Goal: Task Accomplishment & Management: Use online tool/utility

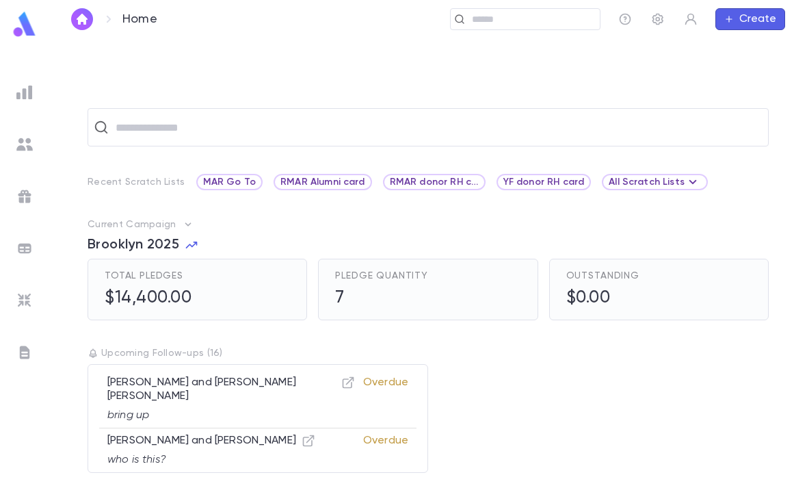
scroll to position [43, 0]
click at [18, 27] on img at bounding box center [24, 24] width 27 height 27
click at [23, 37] on img at bounding box center [24, 24] width 27 height 27
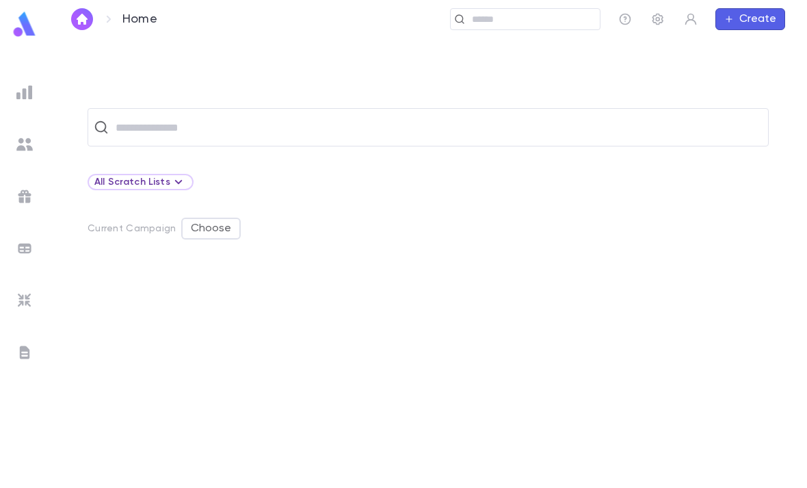
scroll to position [43, 0]
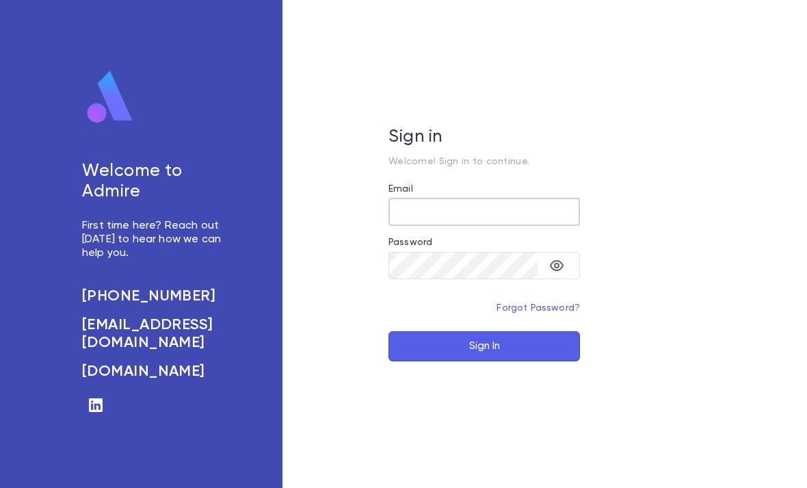
type input "**********"
click at [484, 361] on button "Sign In" at bounding box center [485, 346] width 192 height 30
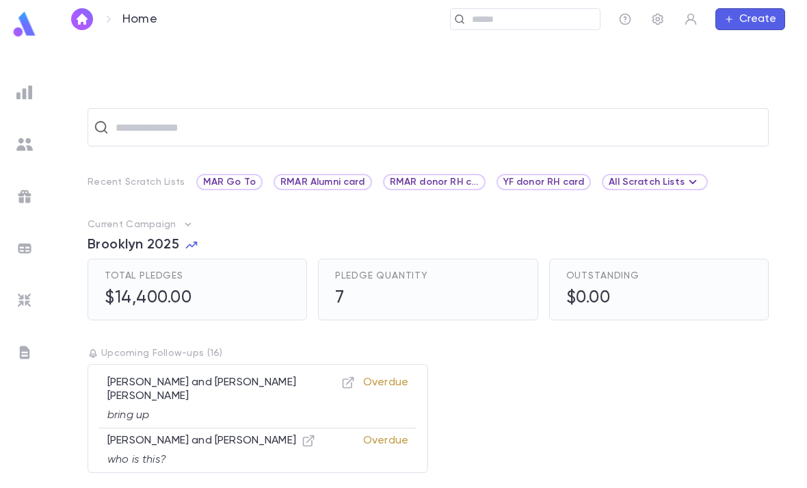
click at [493, 25] on input "text" at bounding box center [531, 19] width 127 height 13
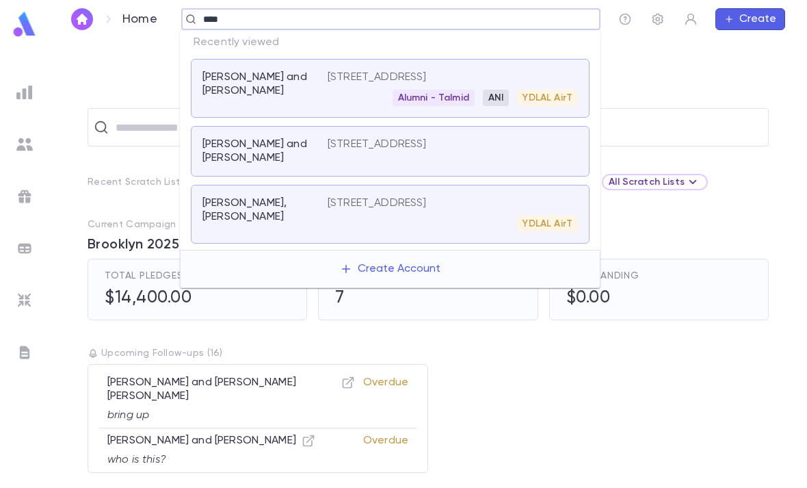
type input "*****"
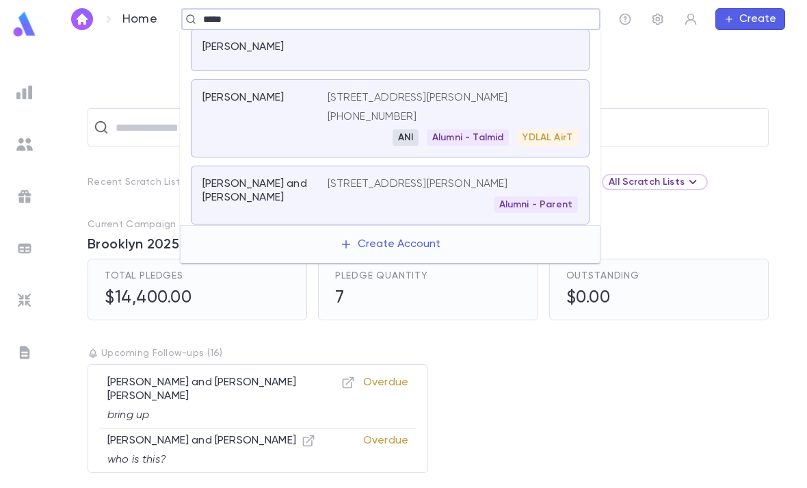
scroll to position [57, 0]
click at [229, 122] on div "Steen, Shmuel" at bounding box center [265, 117] width 125 height 55
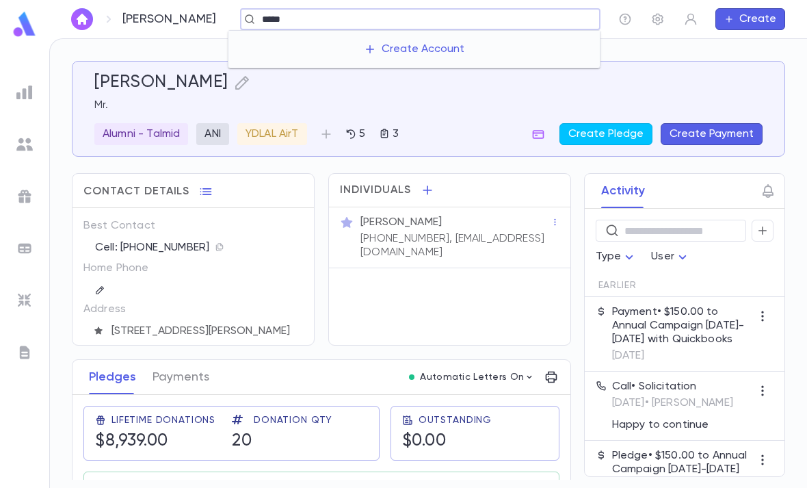
type input "******"
click at [501, 15] on input "text" at bounding box center [531, 19] width 127 height 13
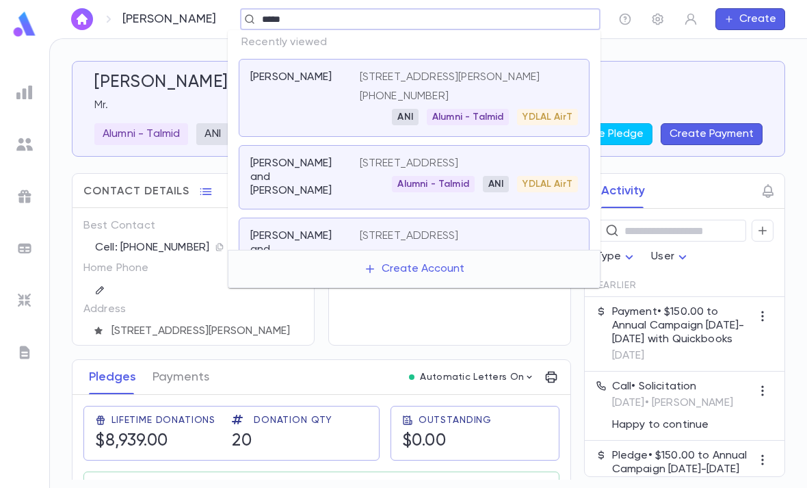
type input "******"
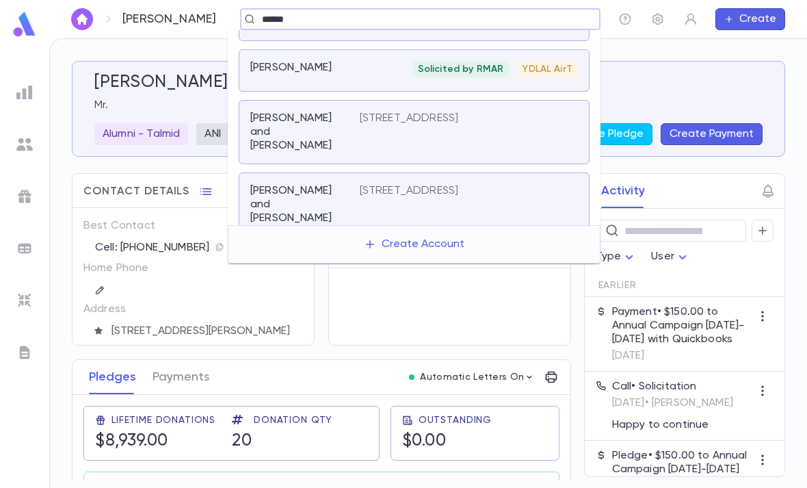
scroll to position [279, 0]
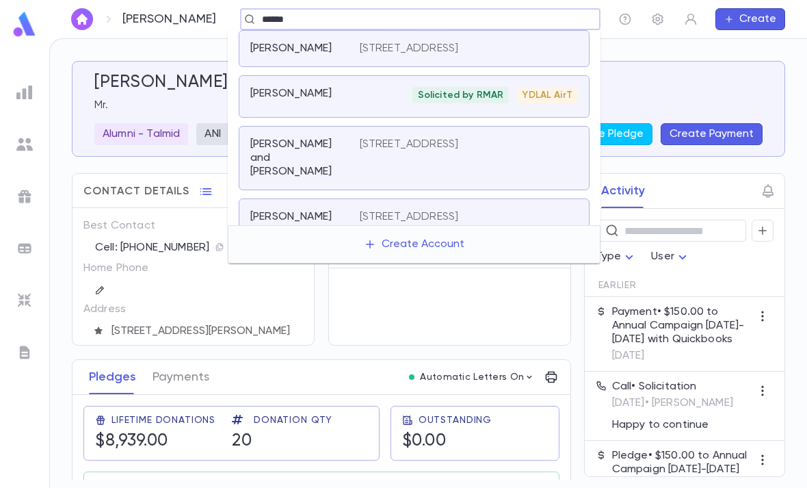
click at [391, 103] on div "Solicited by RMAR YDLAL AirT" at bounding box center [469, 95] width 218 height 16
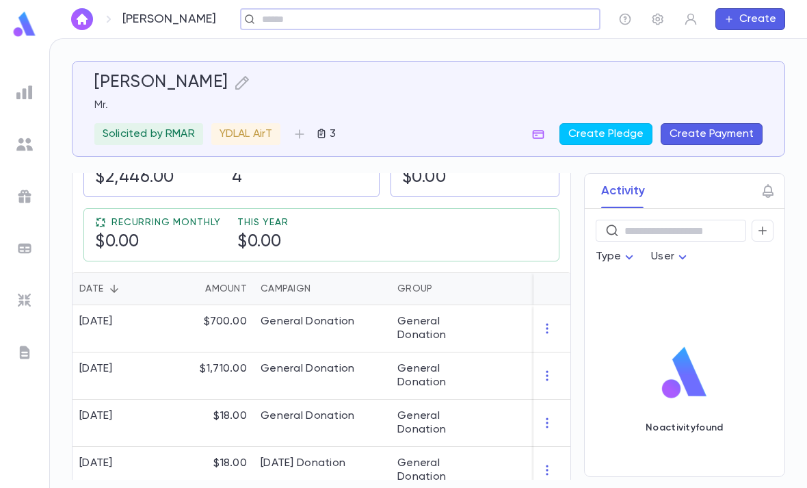
click at [141, 313] on div "11/26/2023" at bounding box center [119, 328] width 92 height 47
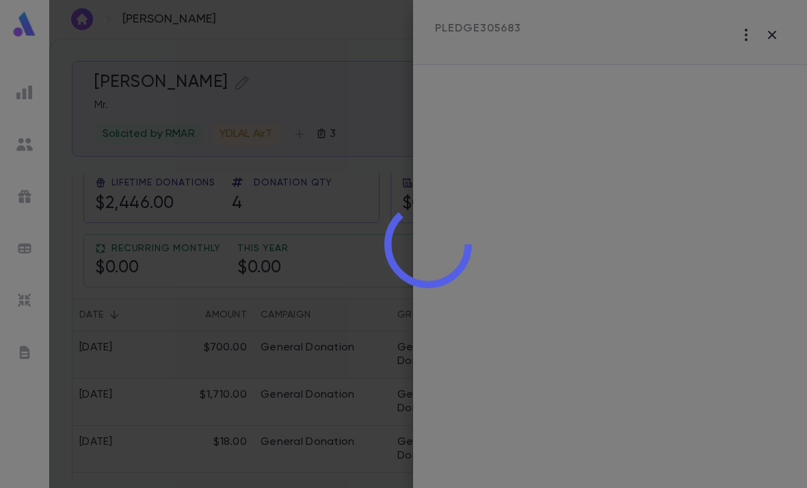
scroll to position [236, 0]
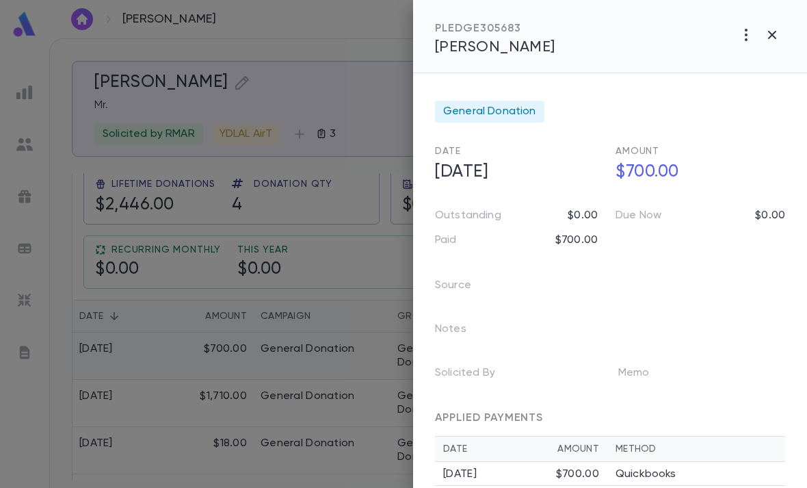
click at [158, 312] on div at bounding box center [403, 244] width 807 height 488
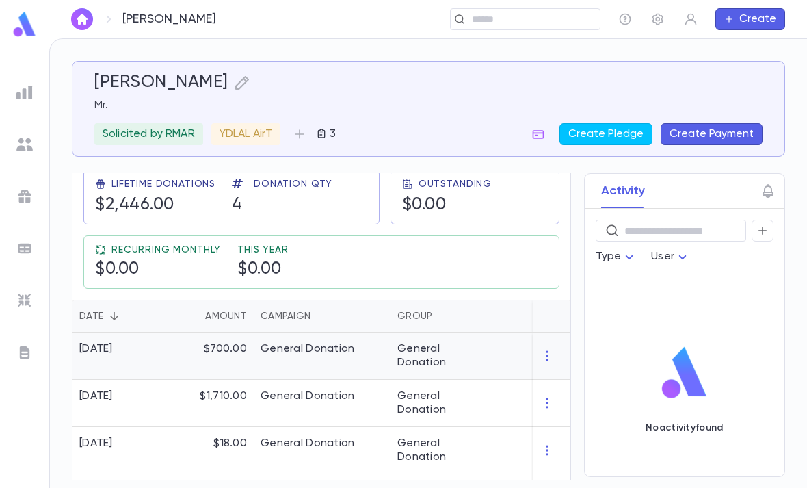
click at [218, 333] on div "$700.00" at bounding box center [209, 356] width 89 height 47
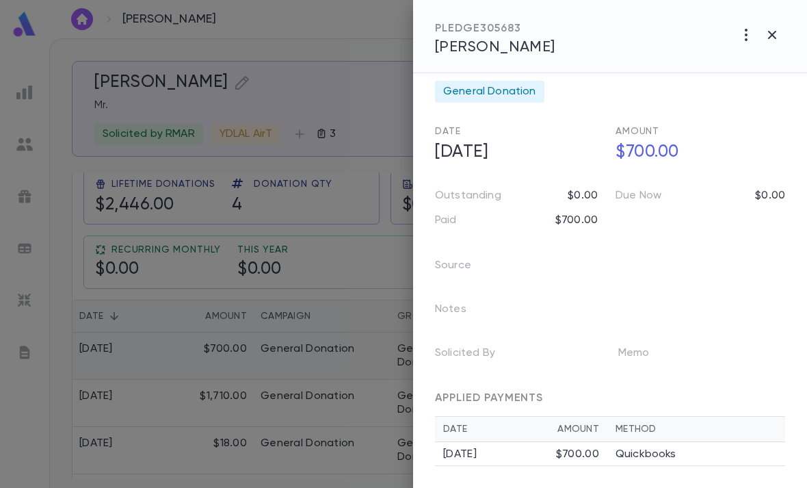
scroll to position [20, 0]
click at [31, 94] on div at bounding box center [403, 244] width 807 height 488
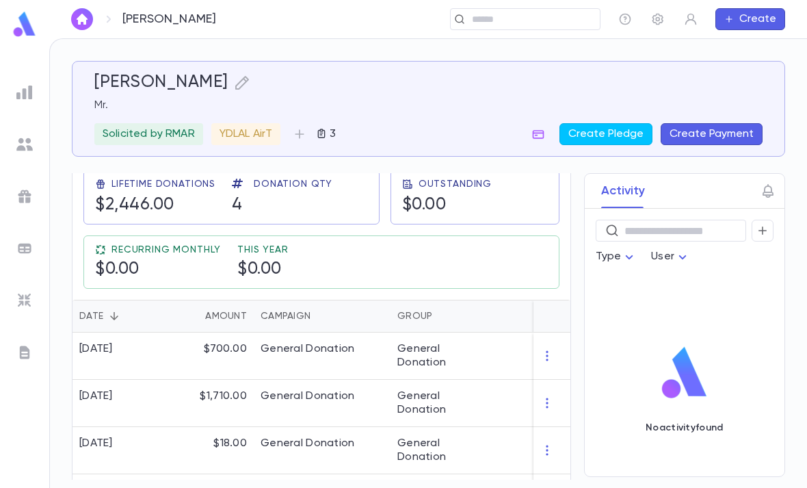
click at [40, 60] on div at bounding box center [24, 244] width 49 height 488
click at [329, 127] on p "3" at bounding box center [331, 134] width 9 height 14
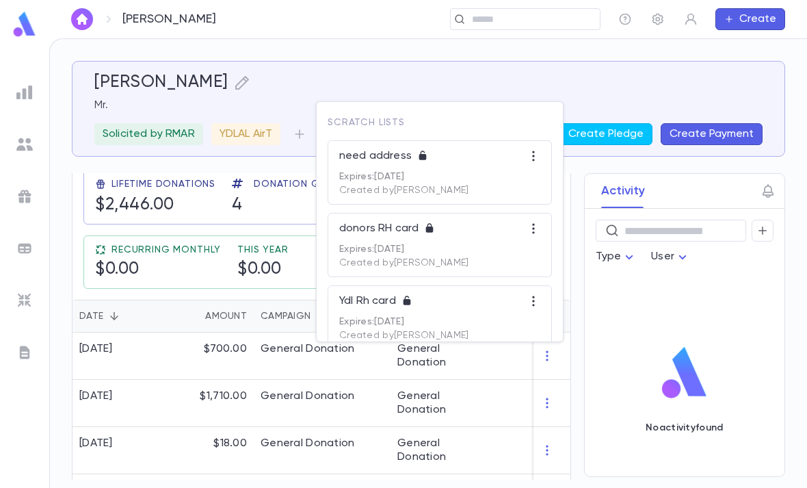
click at [366, 309] on div "Ydl Rh card" at bounding box center [439, 305] width 201 height 22
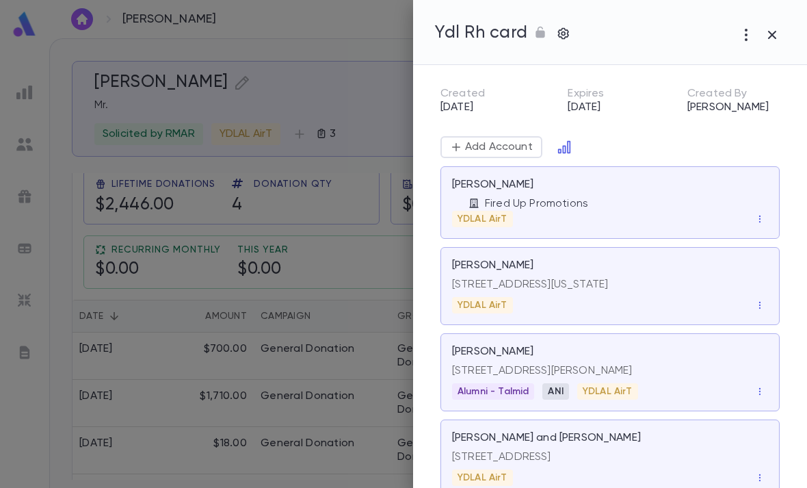
click at [3, 269] on div at bounding box center [403, 244] width 807 height 488
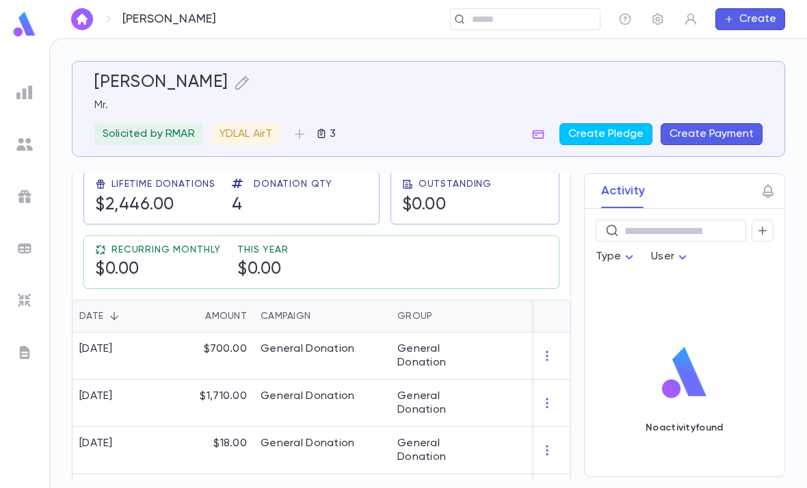
click at [327, 128] on icon "button" at bounding box center [321, 133] width 11 height 11
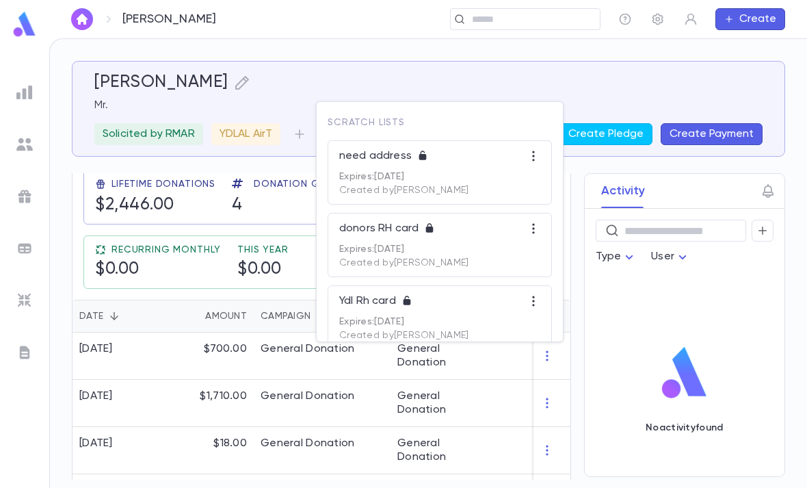
click at [367, 300] on p "Ydl Rh card" at bounding box center [370, 301] width 62 height 14
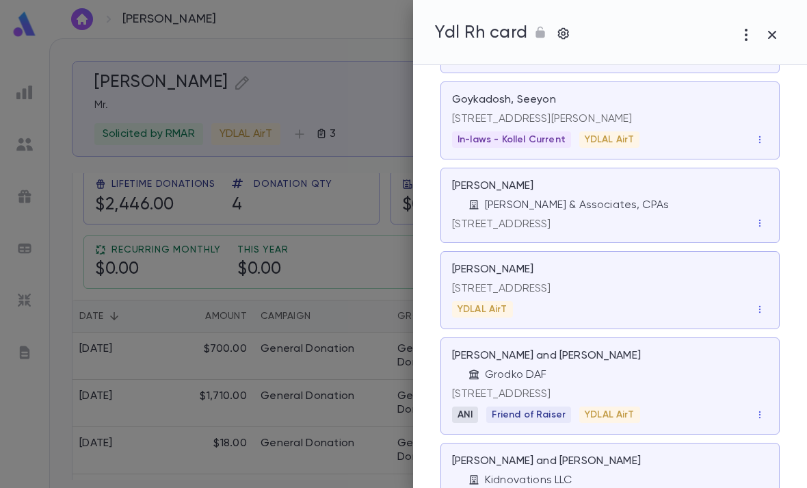
scroll to position [3141, 0]
click at [670, 311] on div "6705 Western Run Drive, Baltimore MD 21215 YDLAL AirT" at bounding box center [610, 296] width 316 height 41
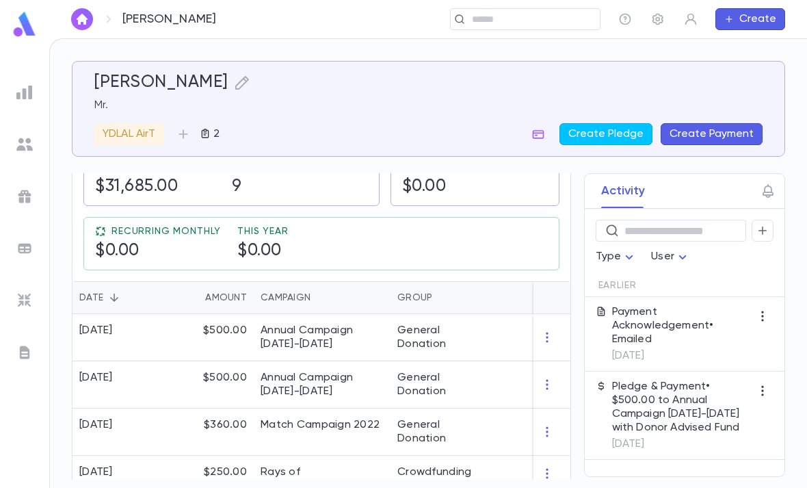
scroll to position [257, 0]
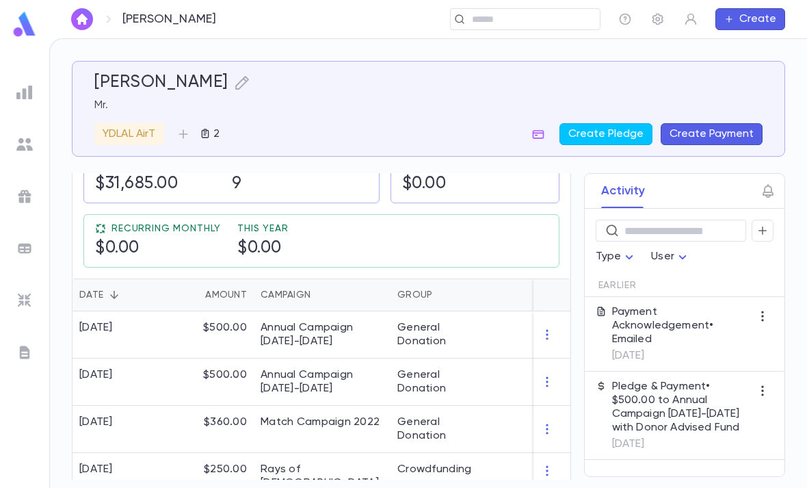
click at [105, 330] on div "3/11/2025" at bounding box center [96, 328] width 34 height 14
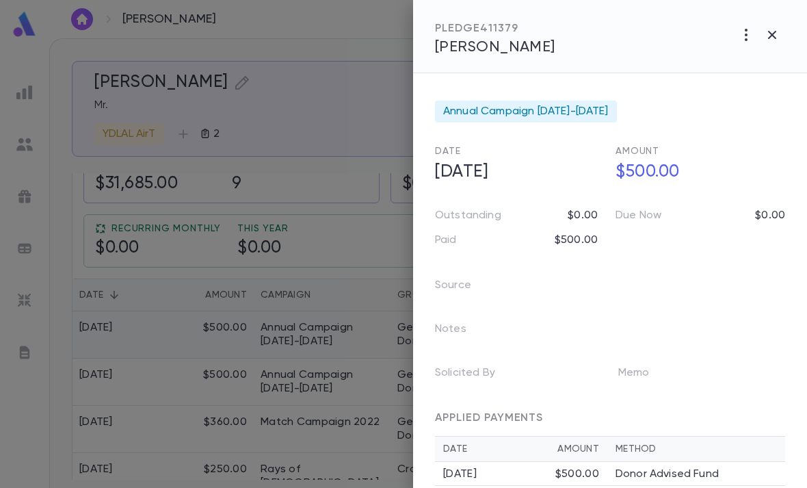
click at [532, 400] on div "APPLIED PAYMENTS" at bounding box center [610, 412] width 350 height 47
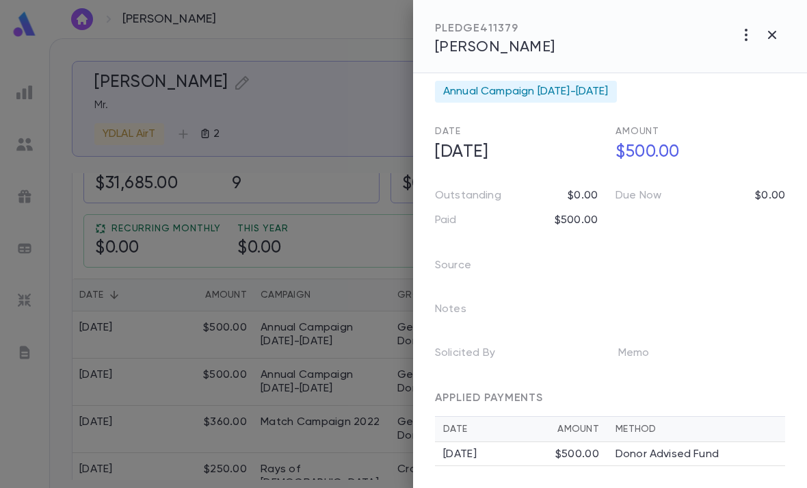
scroll to position [20, 0]
click at [308, 233] on div at bounding box center [403, 244] width 807 height 488
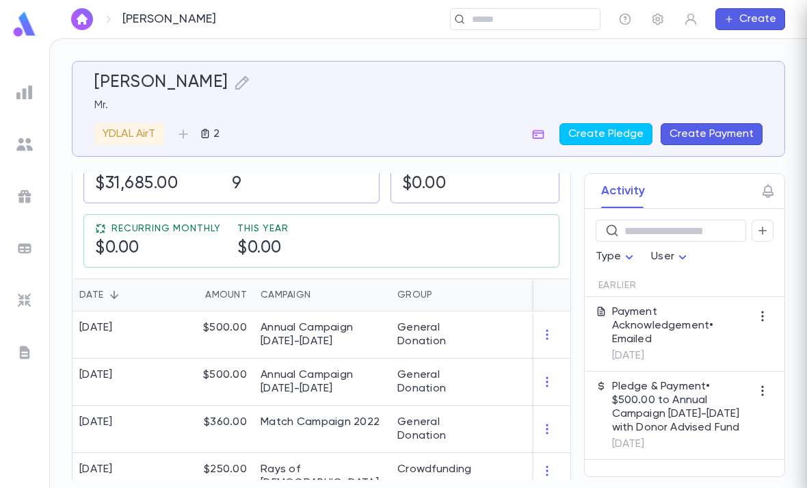
scroll to position [0, 0]
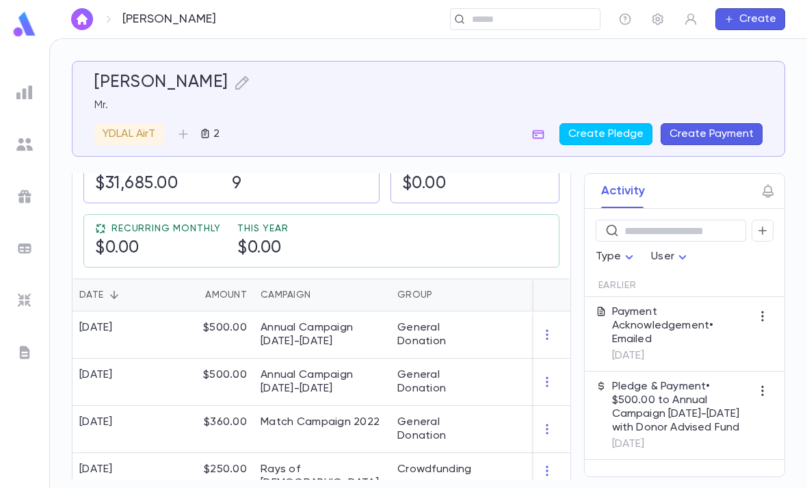
click at [487, 9] on div "​" at bounding box center [525, 19] width 151 height 22
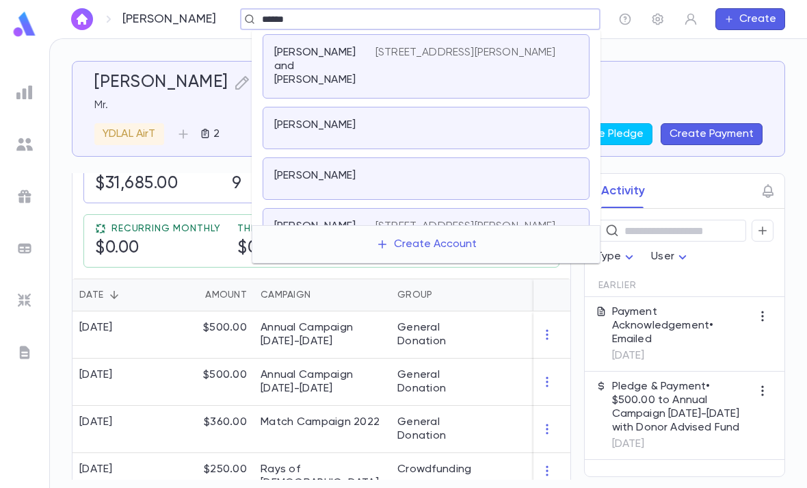
type input "******"
click at [190, 128] on icon "button" at bounding box center [184, 134] width 14 height 14
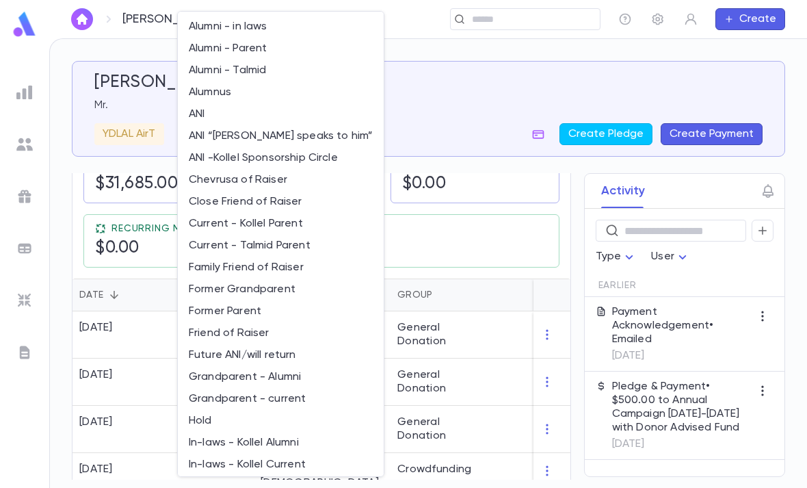
click at [135, 106] on div at bounding box center [403, 244] width 807 height 488
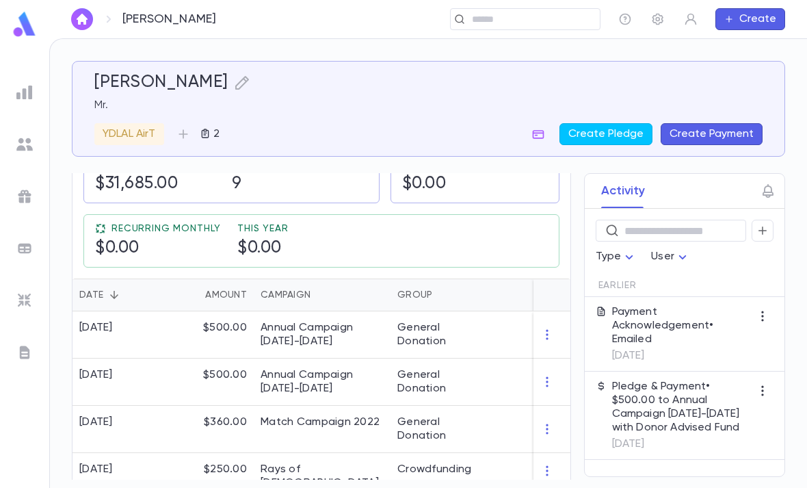
click at [214, 135] on p "2" at bounding box center [215, 134] width 9 height 14
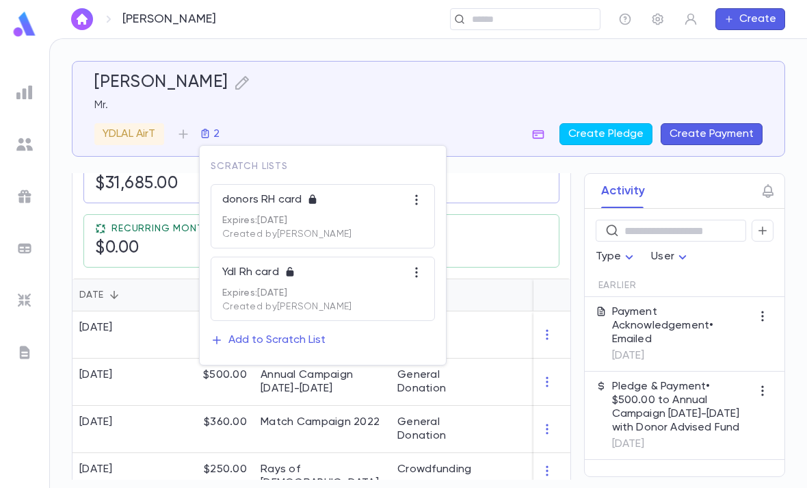
click at [261, 283] on div "Ydl Rh card" at bounding box center [322, 276] width 201 height 22
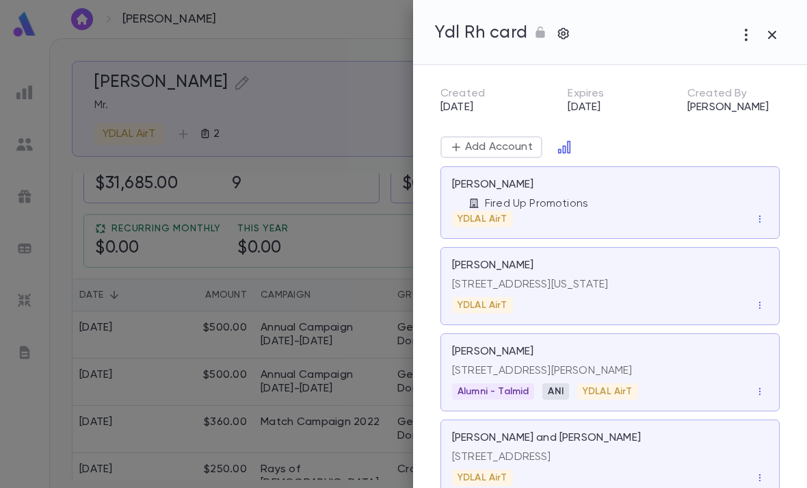
click at [467, 262] on p "Adjmi, Jack" at bounding box center [492, 266] width 81 height 14
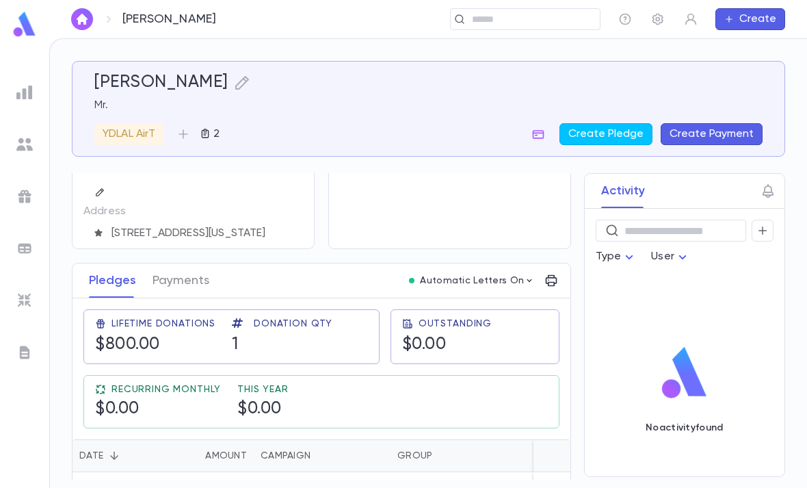
scroll to position [94, 0]
click at [209, 133] on icon "button" at bounding box center [205, 133] width 8 height 9
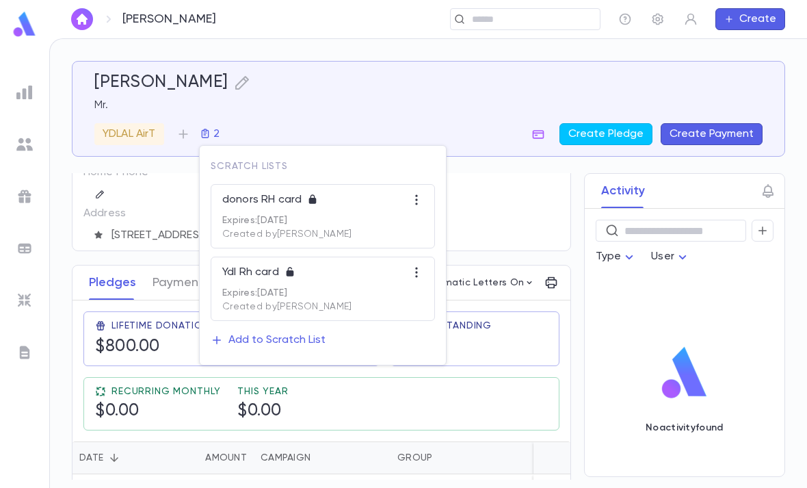
click at [259, 278] on p "Ydl Rh card" at bounding box center [253, 272] width 62 height 14
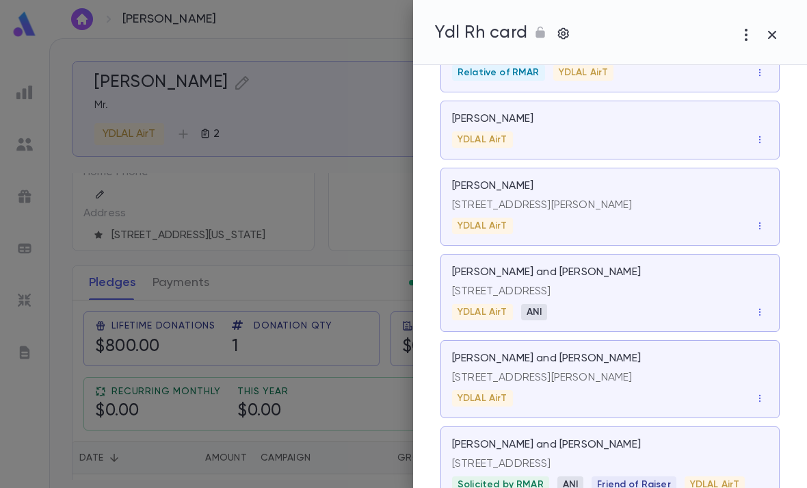
scroll to position [6113, 0]
click at [681, 218] on div "YDLAL AirT" at bounding box center [610, 226] width 316 height 16
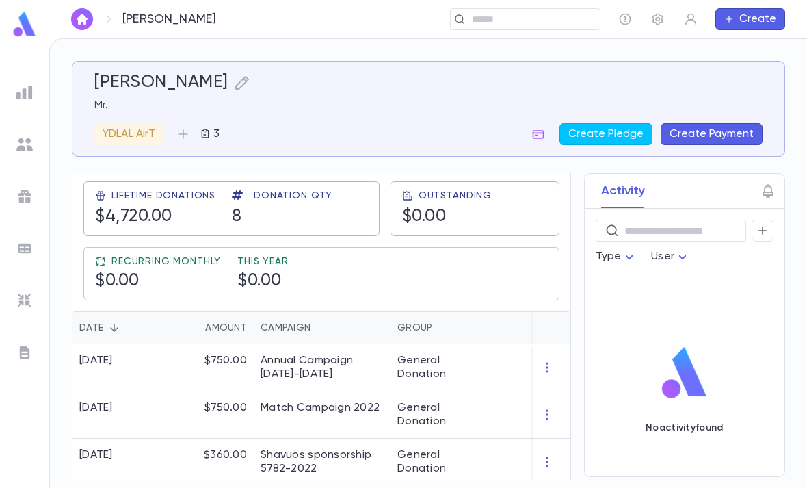
scroll to position [226, 0]
click at [537, 14] on input "text" at bounding box center [531, 19] width 127 height 13
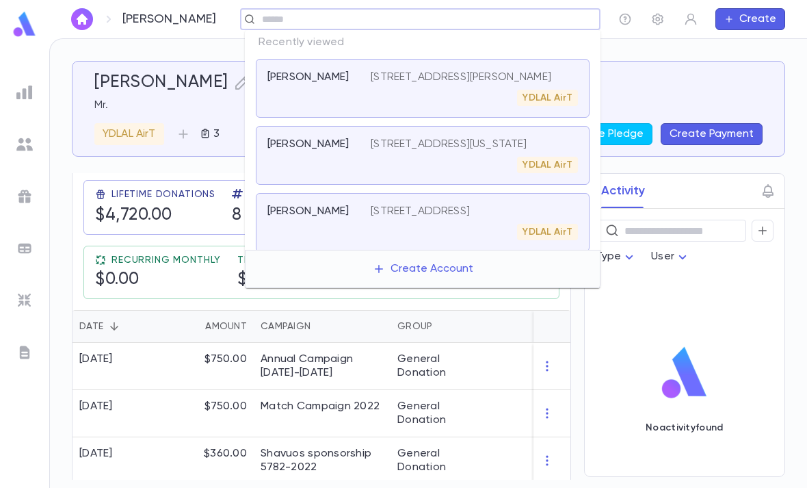
click at [181, 105] on p "Mr." at bounding box center [428, 106] width 668 height 14
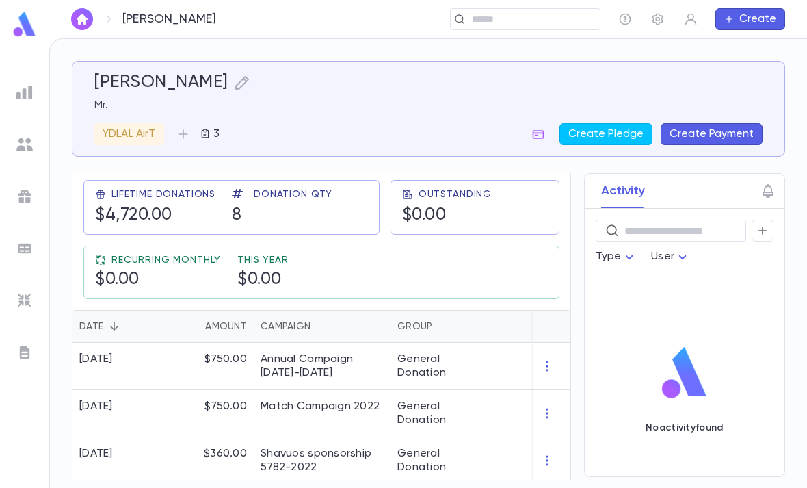
click at [213, 132] on p "3" at bounding box center [215, 134] width 9 height 14
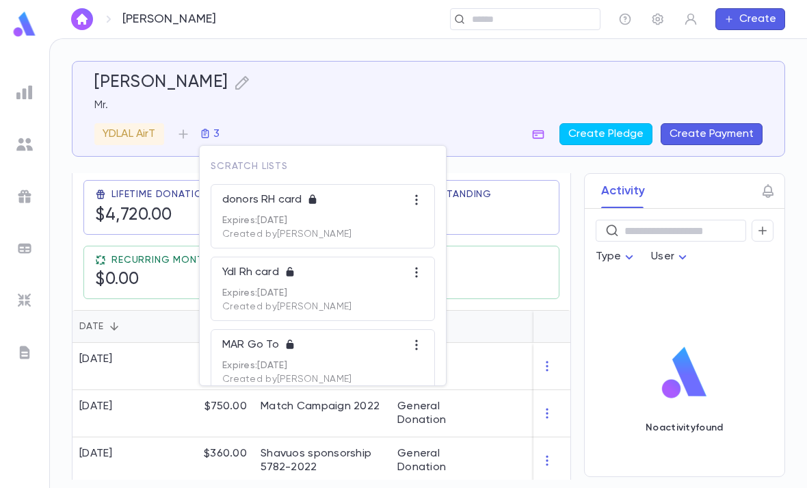
click at [252, 282] on div "Ydl Rh card" at bounding box center [322, 276] width 201 height 22
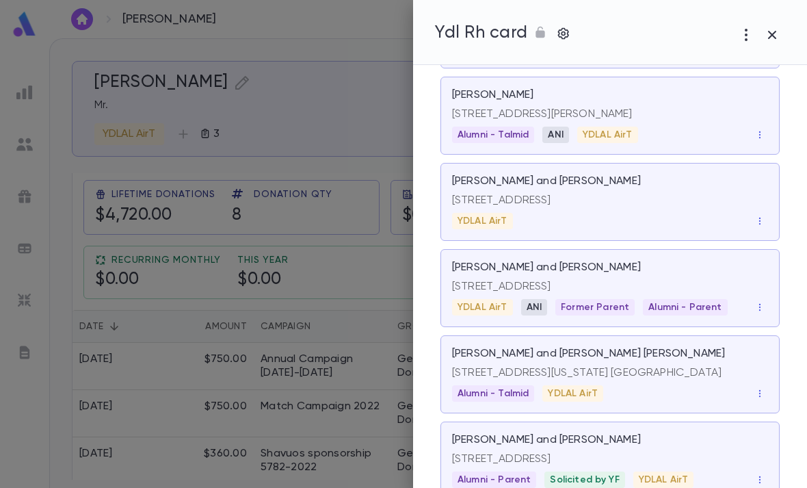
scroll to position [263, 0]
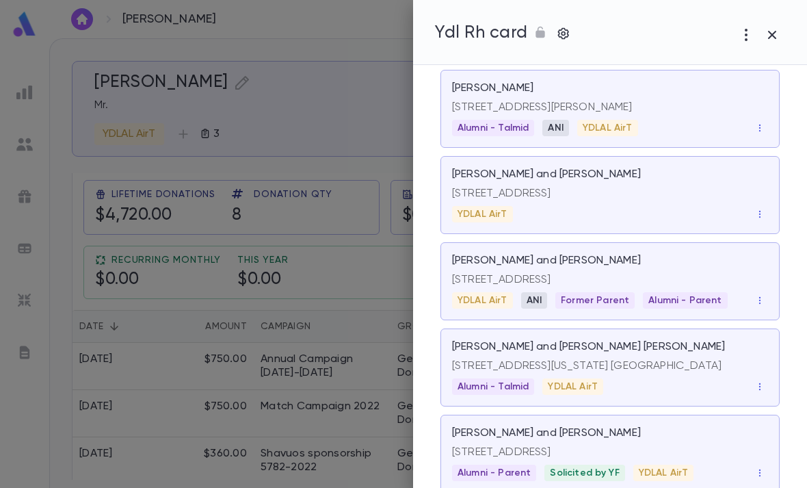
click at [767, 309] on button "button" at bounding box center [760, 300] width 16 height 16
click at [693, 264] on div at bounding box center [403, 244] width 807 height 488
click at [675, 270] on div "[STREET_ADDRESS]" at bounding box center [610, 277] width 316 height 19
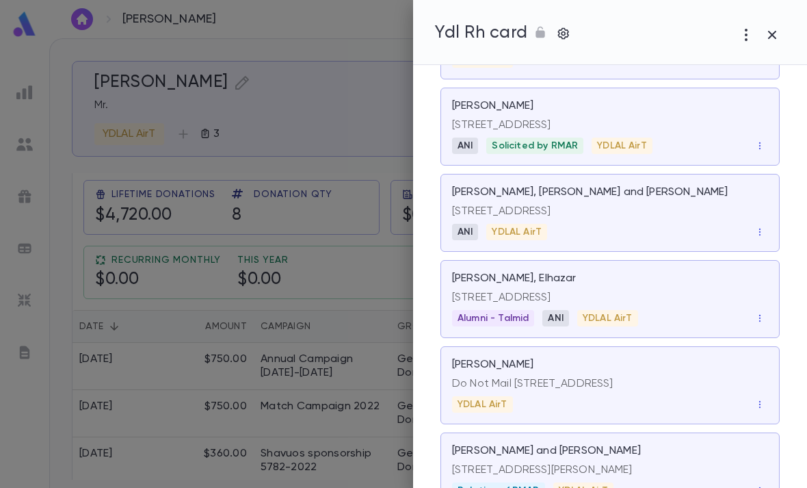
scroll to position [7628, 0]
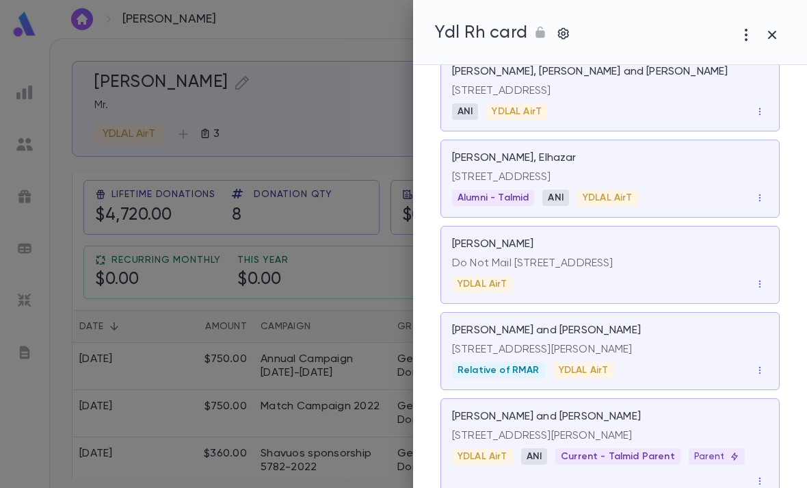
click at [633, 324] on div "Schreier, Yoni and Jackie" at bounding box center [610, 331] width 316 height 14
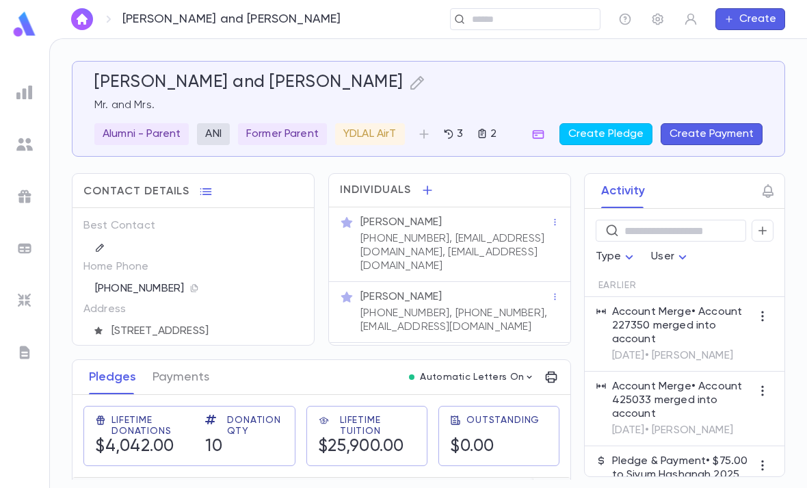
click at [491, 127] on button "2" at bounding box center [486, 134] width 31 height 22
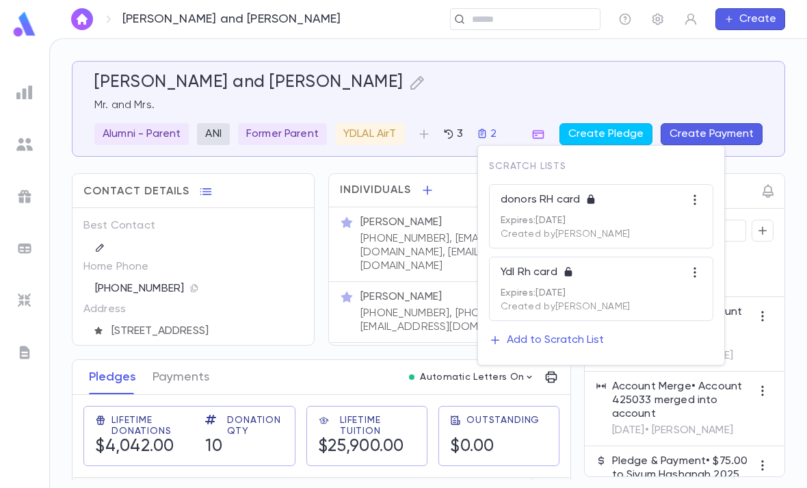
click at [553, 343] on div "Add to Scratch List" at bounding box center [555, 340] width 97 height 14
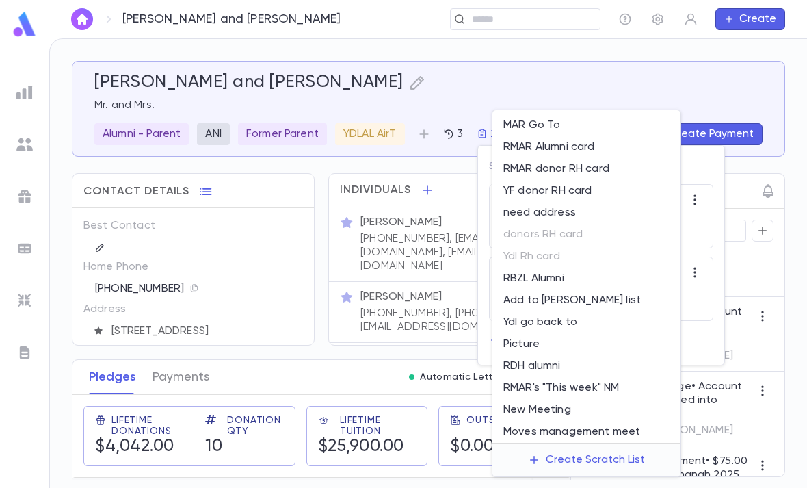
click at [560, 461] on div "Create Scratch List" at bounding box center [595, 460] width 99 height 14
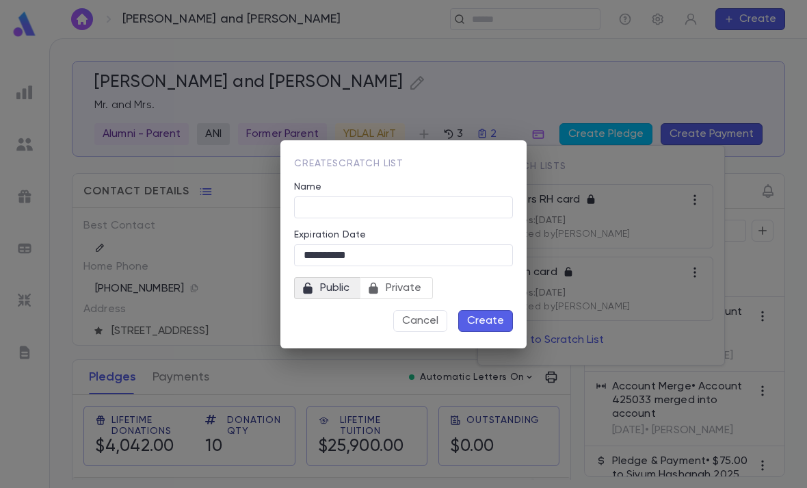
click at [454, 205] on input "Name" at bounding box center [403, 206] width 219 height 21
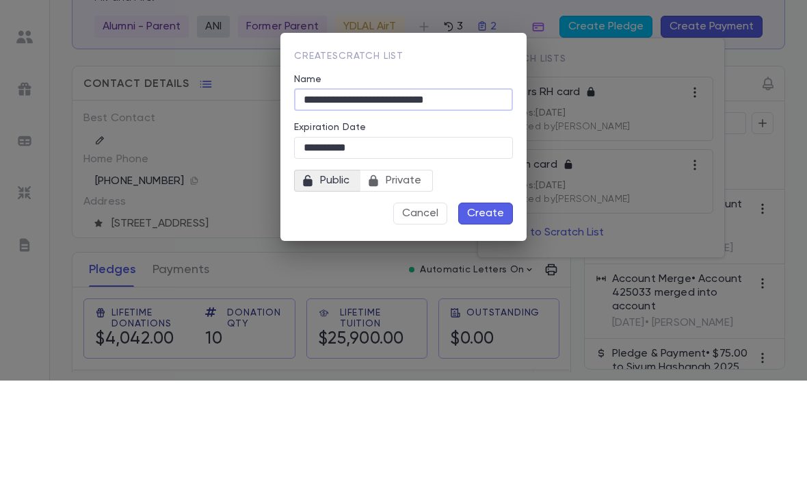
click at [400, 196] on input "**********" at bounding box center [403, 206] width 219 height 21
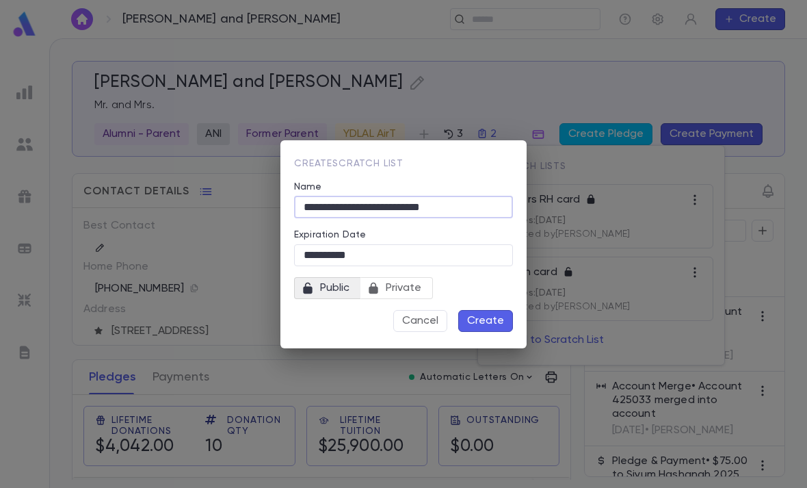
type input "**********"
click at [405, 289] on span "Private" at bounding box center [403, 287] width 47 height 19
click at [317, 253] on input "**********" at bounding box center [403, 254] width 219 height 21
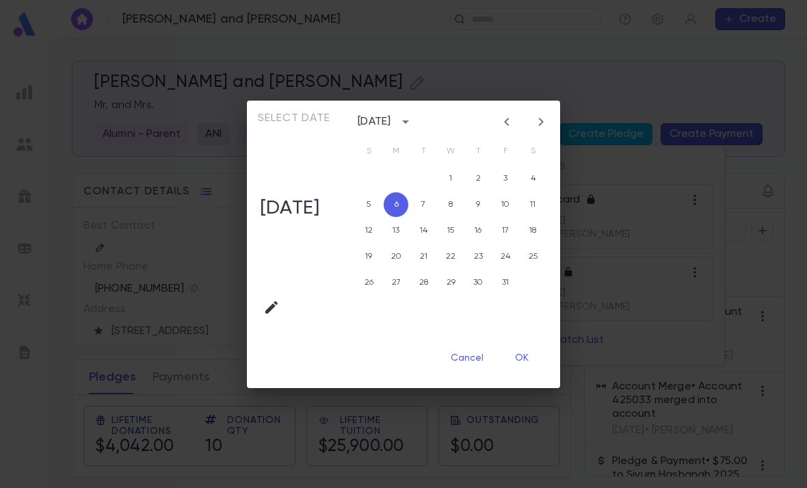
click at [544, 121] on icon "Next month" at bounding box center [541, 122] width 5 height 8
click at [549, 125] on icon "Next month" at bounding box center [541, 122] width 16 height 16
click at [463, 283] on button "31" at bounding box center [451, 282] width 25 height 25
type input "**********"
click at [537, 362] on button "OK" at bounding box center [522, 359] width 44 height 26
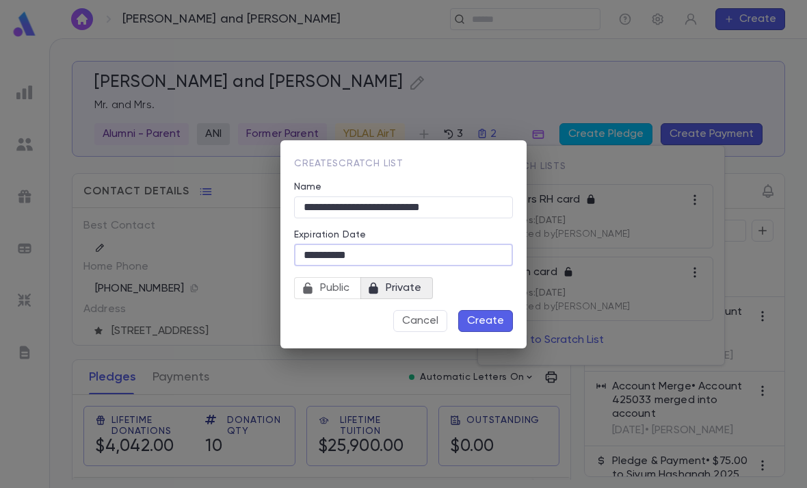
click at [489, 325] on button "Create" at bounding box center [485, 321] width 55 height 22
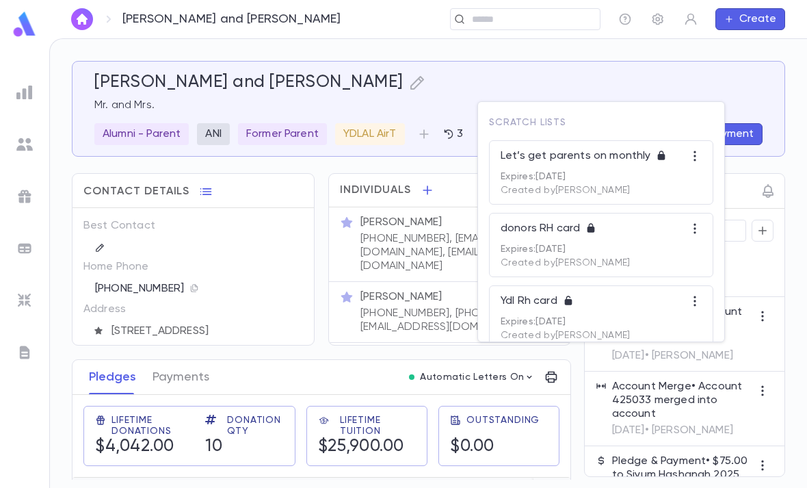
click at [491, 16] on div at bounding box center [403, 244] width 807 height 488
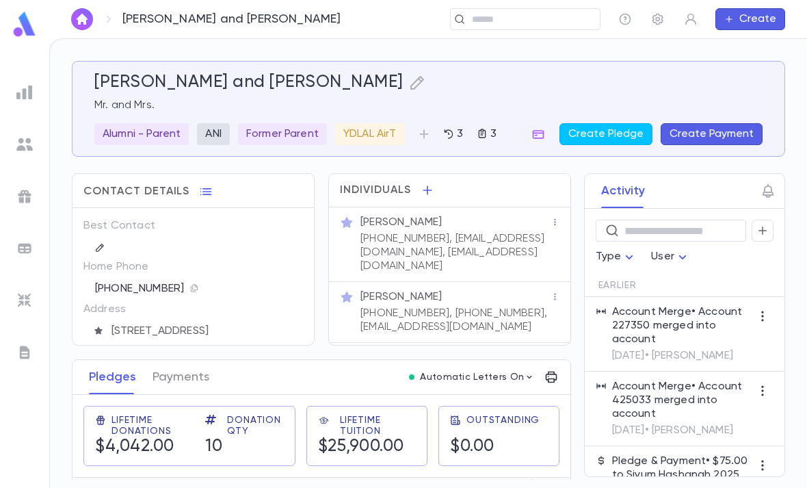
click at [495, 127] on p "3" at bounding box center [492, 134] width 9 height 14
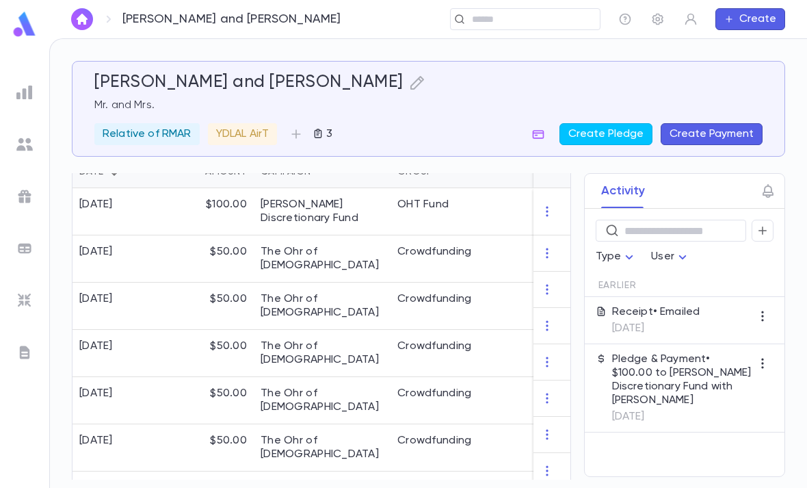
scroll to position [380, 0]
click at [469, 378] on div "Crowdfunding" at bounding box center [442, 401] width 103 height 47
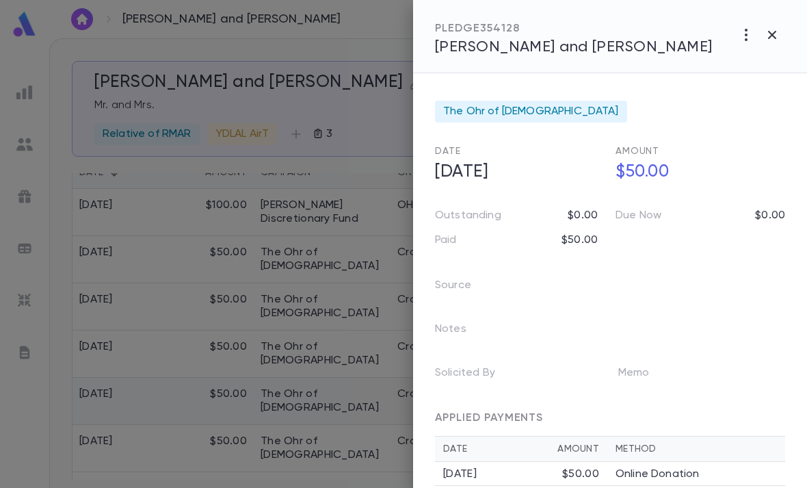
click at [777, 29] on icon "button" at bounding box center [772, 35] width 16 height 16
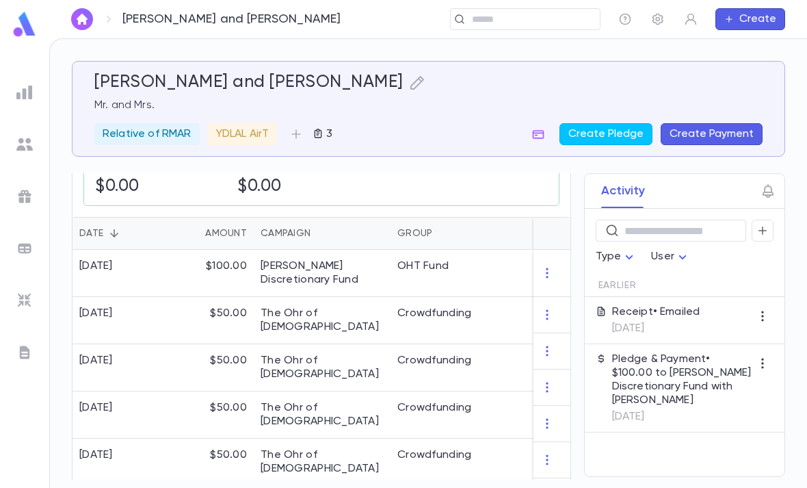
scroll to position [318, 0]
click at [333, 131] on p "3" at bounding box center [328, 134] width 9 height 14
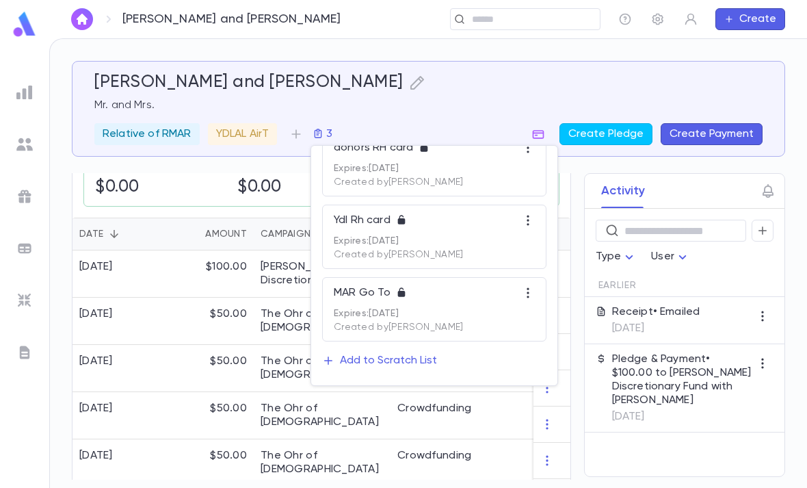
scroll to position [52, 0]
click at [515, 83] on div at bounding box center [403, 244] width 807 height 488
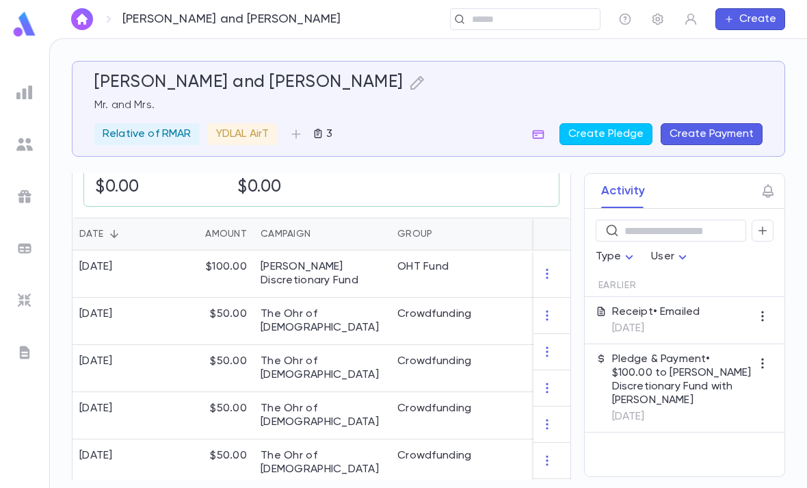
click at [491, 9] on div "​" at bounding box center [525, 19] width 151 height 22
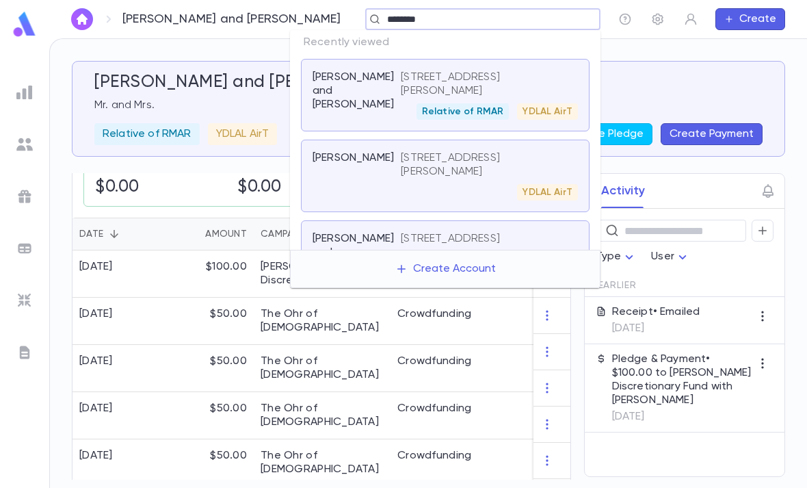
type input "*********"
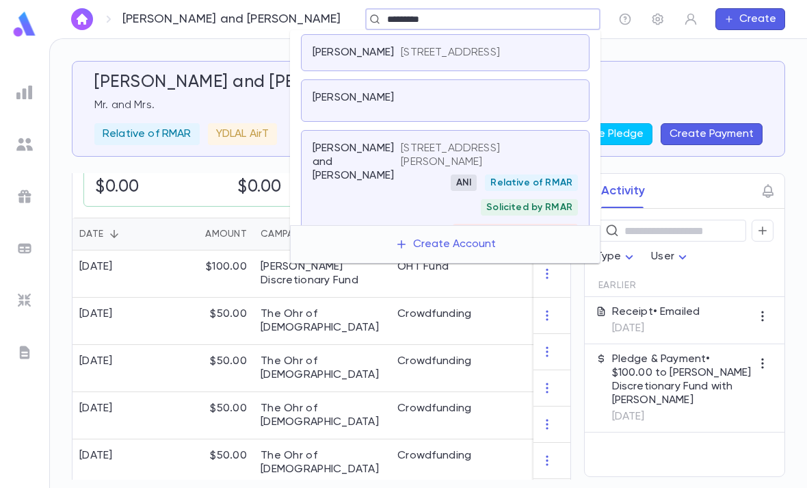
click at [496, 191] on div "Relative of RMAR" at bounding box center [531, 182] width 93 height 16
click at [392, 196] on div "Shlagbaum, Yonatan and Alana" at bounding box center [357, 203] width 88 height 123
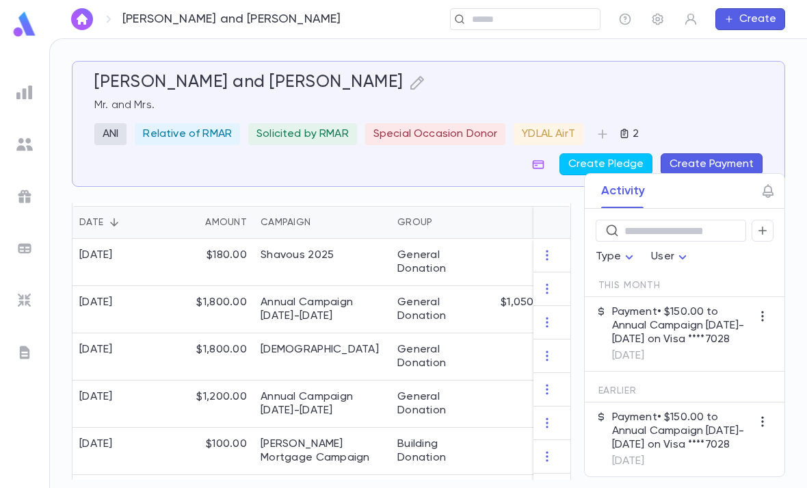
scroll to position [77, 0]
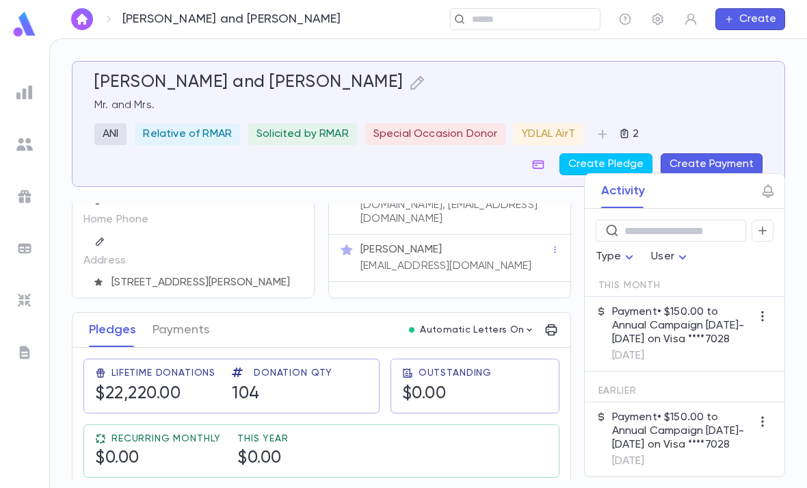
click at [731, 95] on div "Shlagbaum, Yonatan and Alana Mr. and Mrs. ANI Relative of RMAR Solicited by RMA…" at bounding box center [428, 124] width 668 height 103
click at [626, 129] on icon "button" at bounding box center [625, 133] width 8 height 9
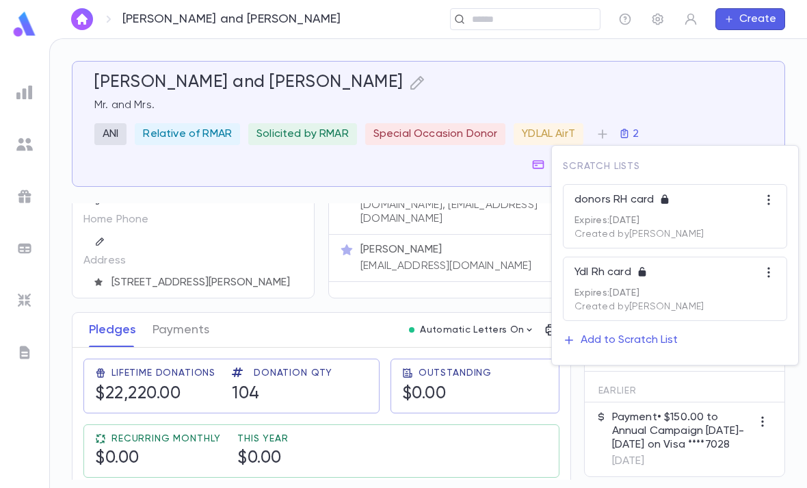
click at [696, 274] on div "Ydl Rh card" at bounding box center [675, 276] width 201 height 22
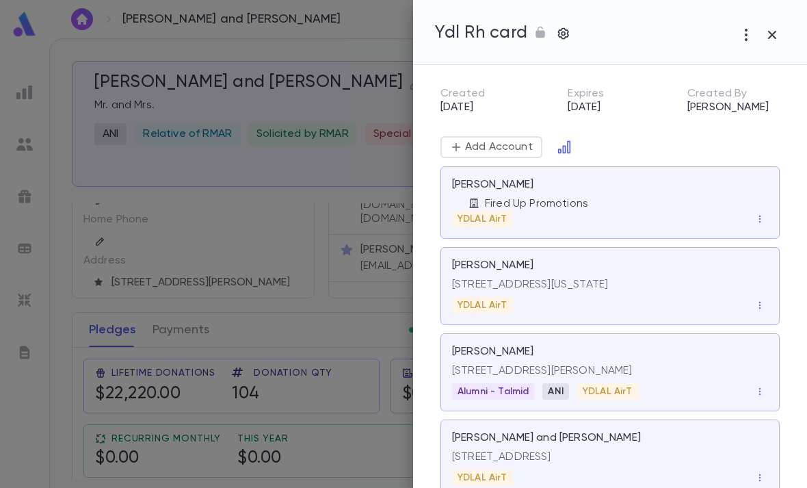
click at [556, 146] on button "Open in Data Center" at bounding box center [564, 147] width 22 height 22
click at [566, 148] on icon "Open in Data Center" at bounding box center [564, 147] width 12 height 12
click at [570, 149] on icon "Open in Data Center" at bounding box center [565, 147] width 14 height 14
click at [556, 154] on button "Open in Data Center" at bounding box center [564, 147] width 22 height 22
click at [564, 146] on icon "Open in Data Center" at bounding box center [564, 147] width 12 height 12
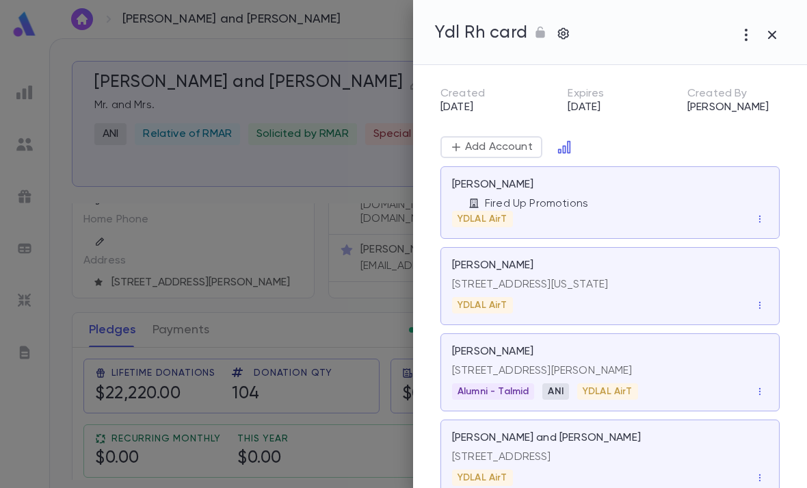
click at [569, 147] on icon "Open in Data Center" at bounding box center [564, 147] width 12 height 12
click at [573, 147] on button "Open in Data Center" at bounding box center [564, 147] width 22 height 22
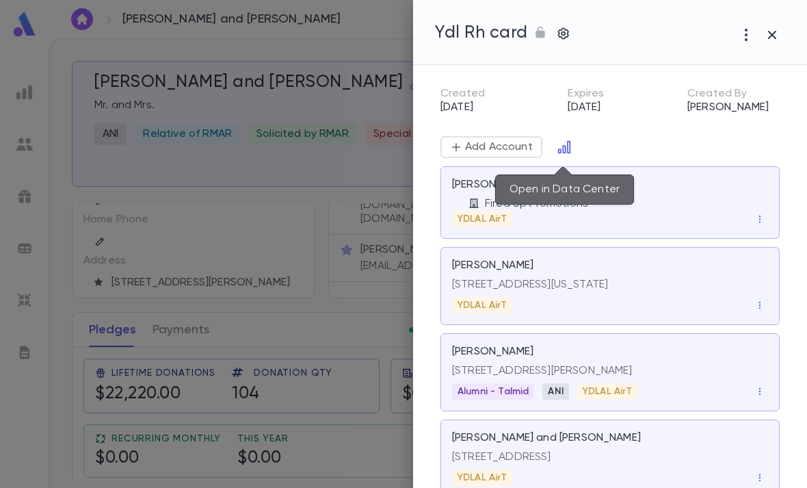
click at [568, 143] on icon "Open in Data Center" at bounding box center [565, 147] width 14 height 14
click at [586, 187] on div "[PERSON_NAME]" at bounding box center [610, 185] width 316 height 14
click at [566, 151] on icon "Open in Data Center" at bounding box center [564, 147] width 12 height 12
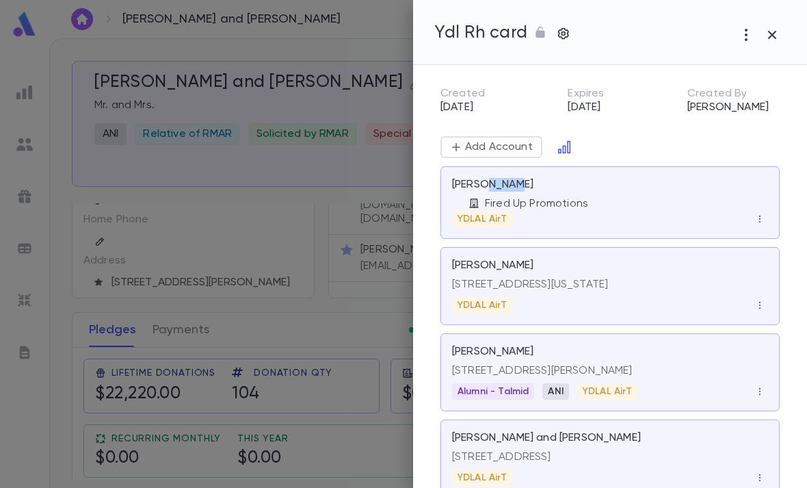
click at [655, 113] on div "Created 8/28/2025 Expires 9/28/2025 Created By Yehuda Lichtenstein" at bounding box center [594, 89] width 350 height 49
click at [771, 28] on icon "button" at bounding box center [772, 35] width 16 height 16
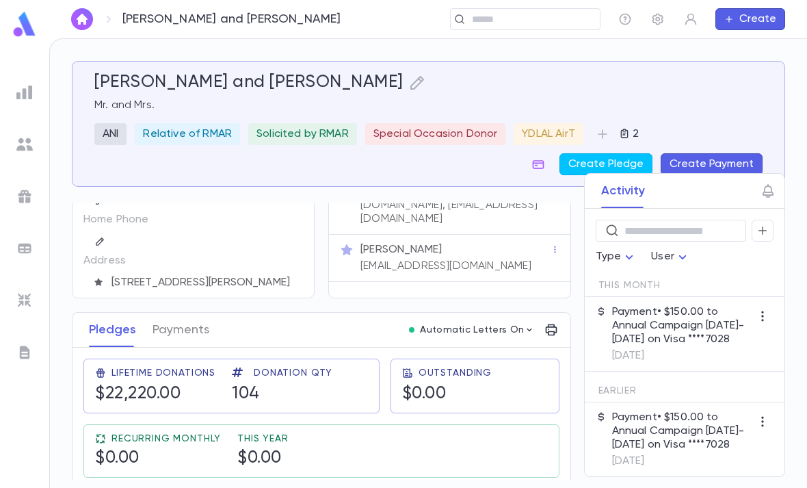
click at [629, 128] on icon "button" at bounding box center [624, 133] width 11 height 11
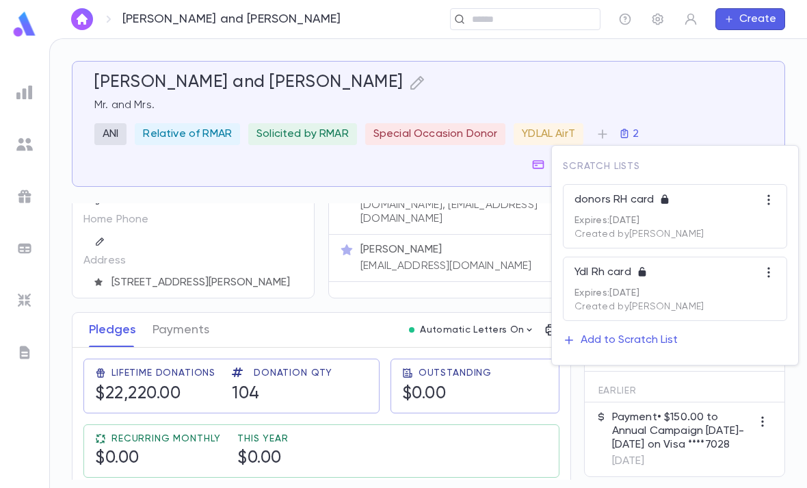
click at [679, 289] on p "Expires: 9/28/2025" at bounding box center [675, 292] width 201 height 11
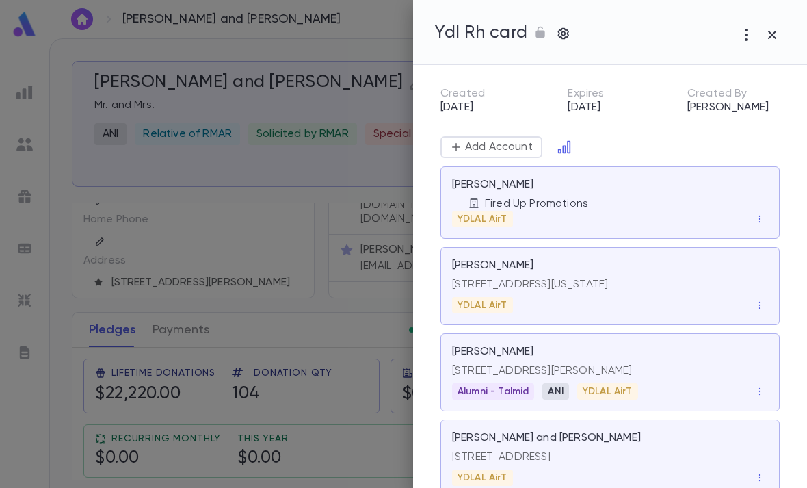
click at [568, 149] on icon "Open in Data Center" at bounding box center [565, 147] width 14 height 14
click at [570, 146] on icon "Open in Data Center" at bounding box center [565, 147] width 14 height 14
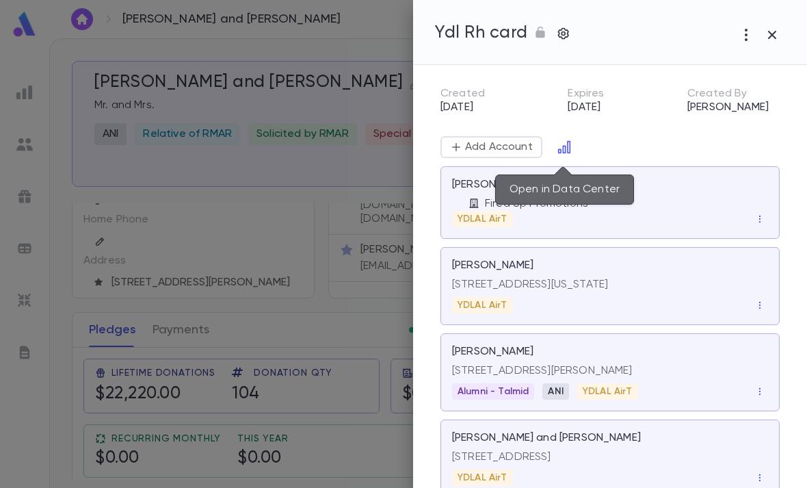
click at [550, 184] on div "[PERSON_NAME]" at bounding box center [610, 185] width 316 height 14
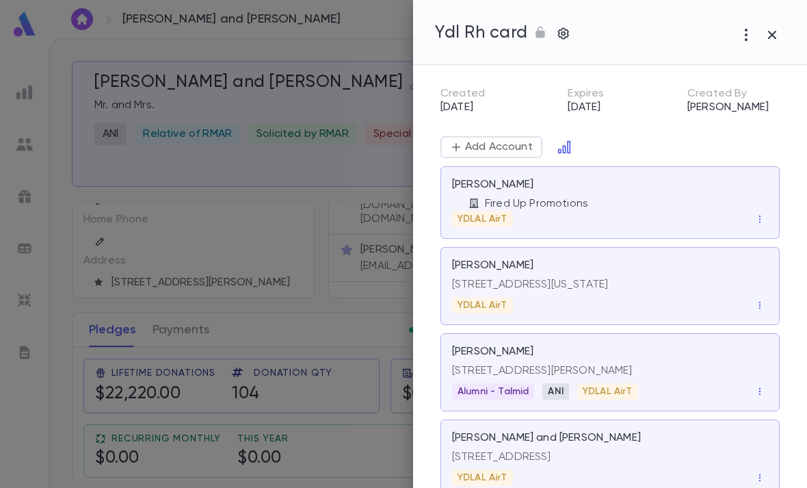
click at [23, 87] on div at bounding box center [403, 244] width 807 height 488
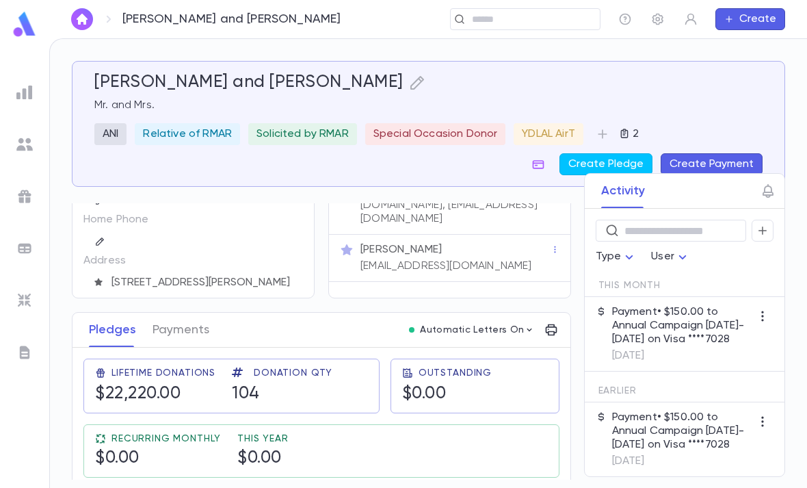
click at [14, 109] on ul at bounding box center [24, 281] width 49 height 413
click at [24, 98] on img at bounding box center [24, 92] width 16 height 16
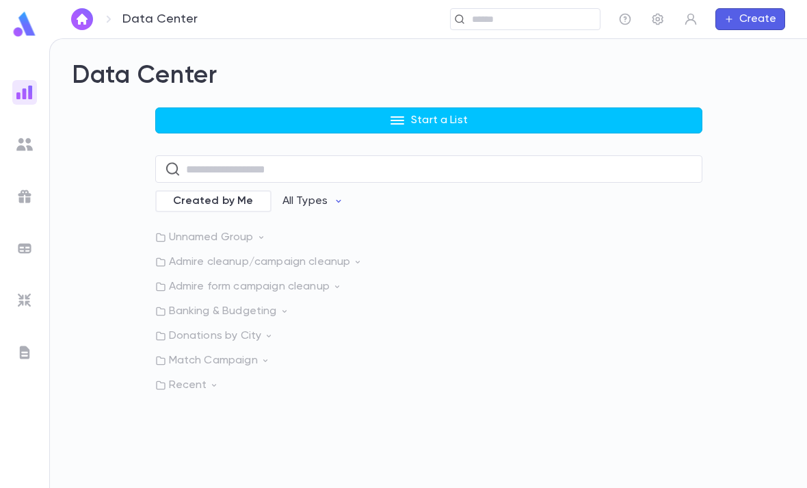
click at [402, 129] on button "Start a List" at bounding box center [428, 120] width 547 height 26
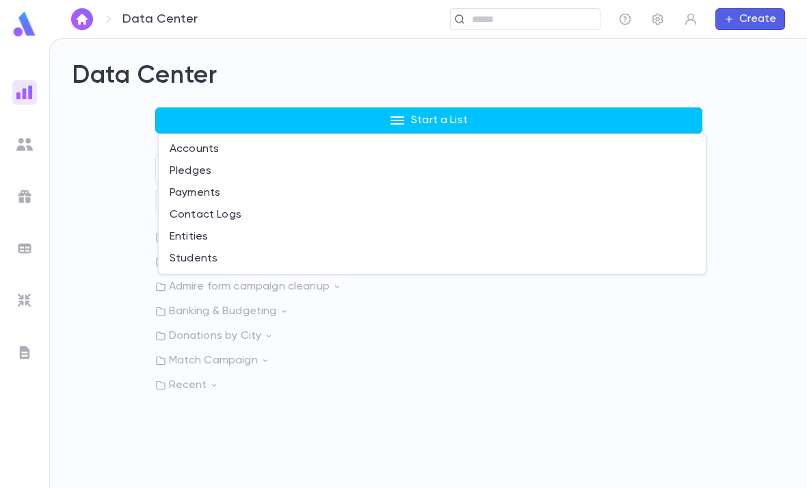
click at [260, 152] on li "Accounts" at bounding box center [432, 149] width 547 height 22
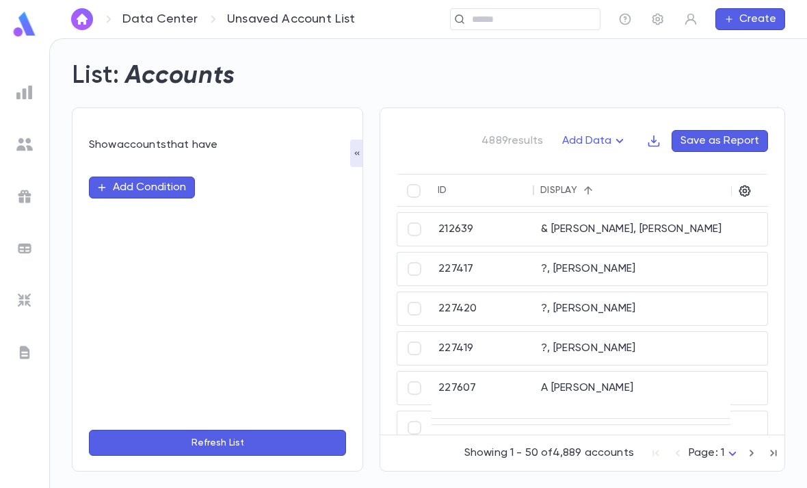
click at [158, 195] on button "Add Condition" at bounding box center [142, 188] width 106 height 22
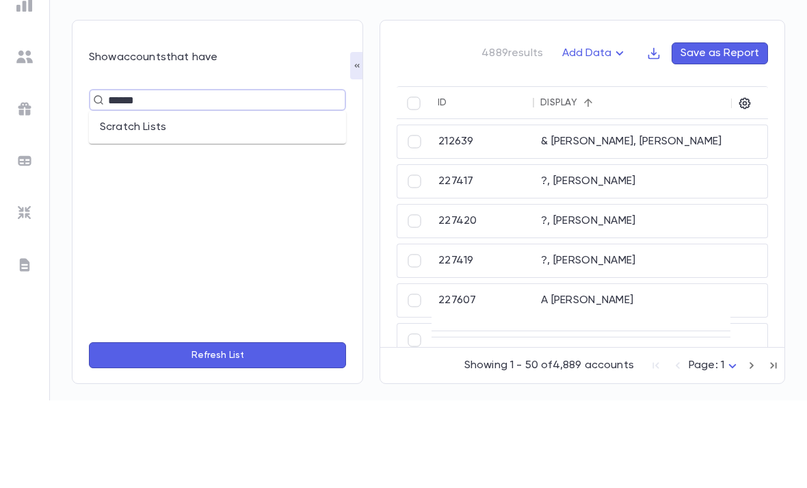
type input "*******"
click at [218, 204] on li "Scratch Lists" at bounding box center [217, 215] width 257 height 22
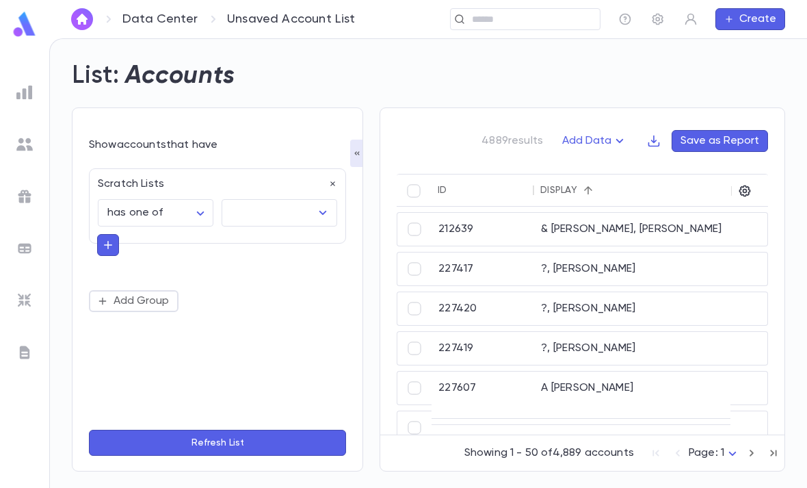
click at [294, 200] on input "text" at bounding box center [269, 213] width 83 height 26
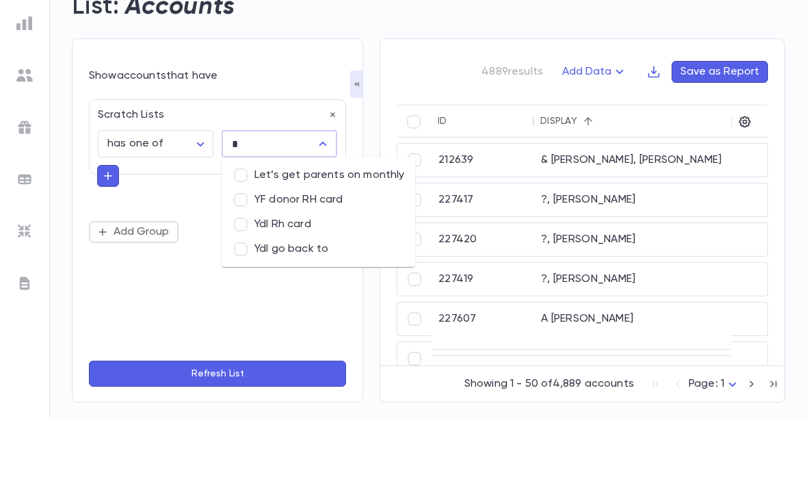
type input "**"
click at [287, 232] on li "Ydl Rh card" at bounding box center [281, 244] width 118 height 25
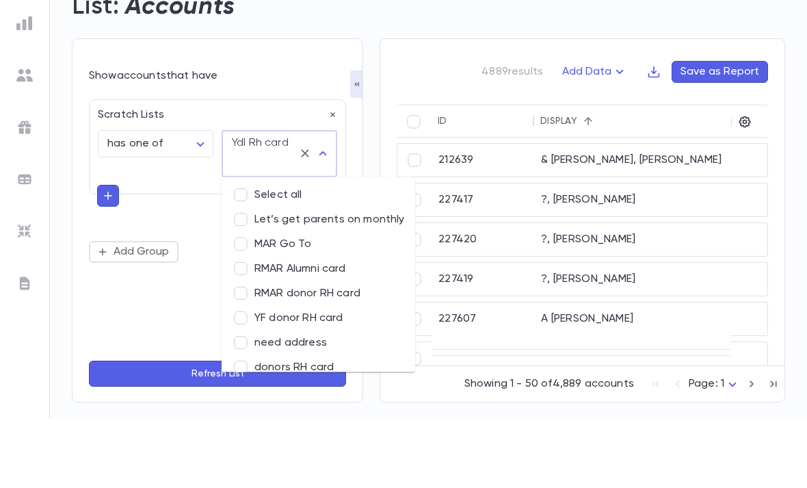
scroll to position [14, 0]
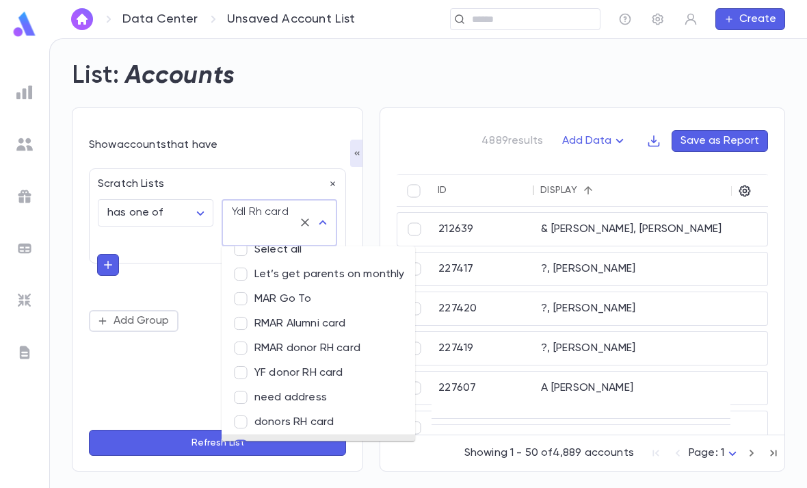
click at [200, 435] on button "Refresh List" at bounding box center [217, 443] width 257 height 26
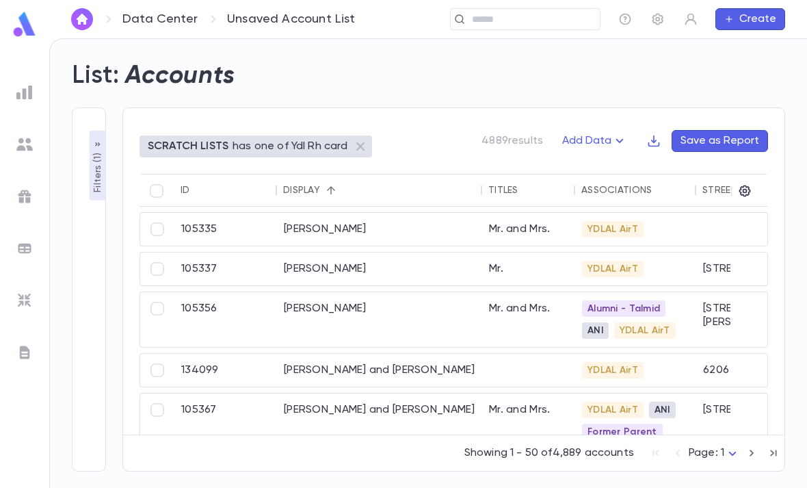
click at [741, 185] on icon "button" at bounding box center [746, 191] width 12 height 12
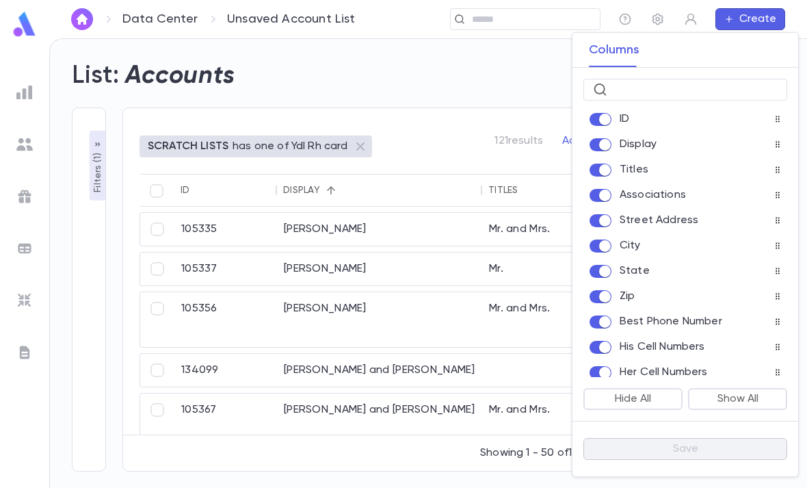
click at [649, 395] on button "Hide All" at bounding box center [633, 399] width 99 height 22
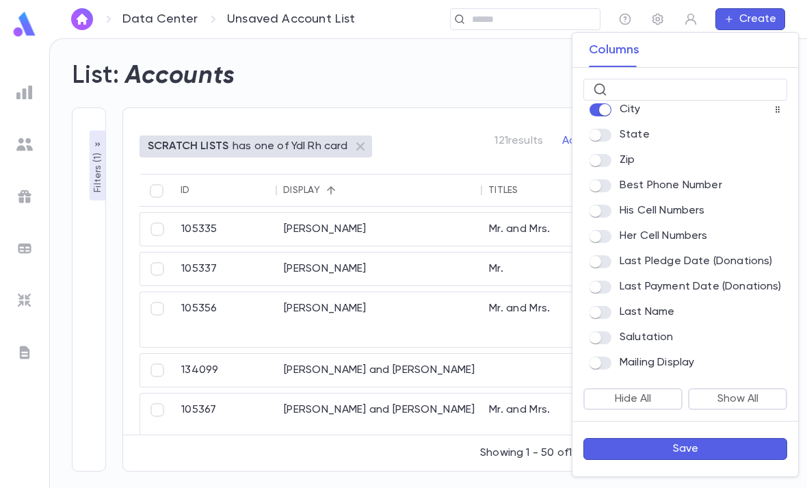
scroll to position [137, 0]
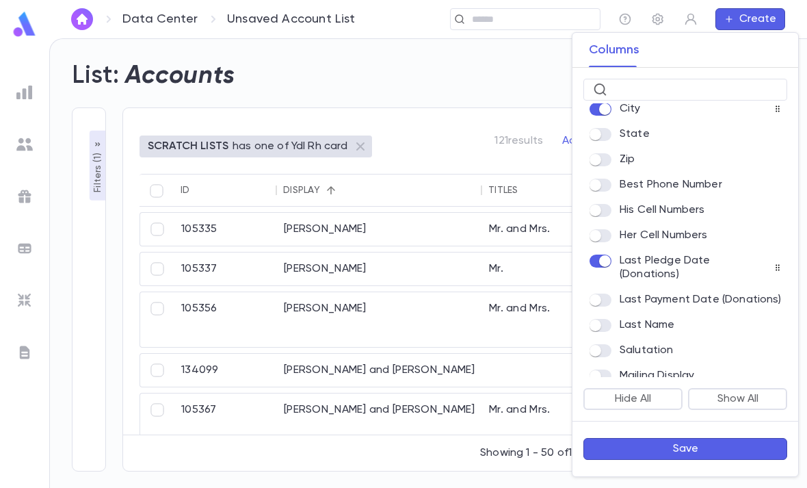
click at [692, 449] on button "Save" at bounding box center [686, 449] width 204 height 22
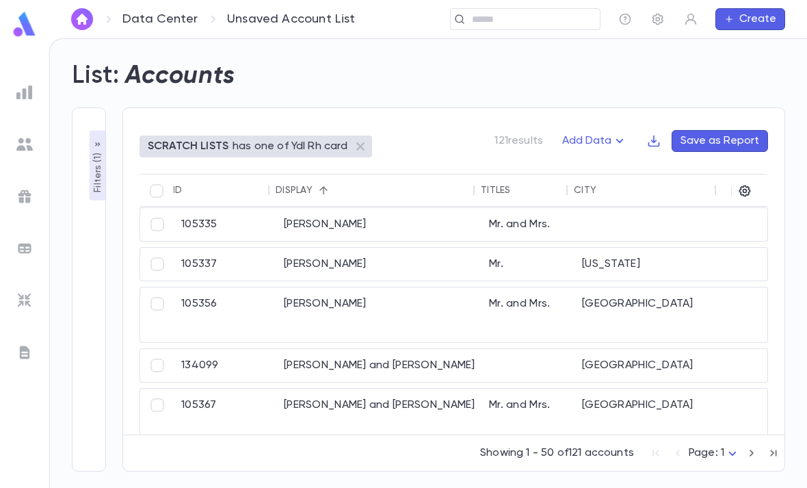
scroll to position [5, 0]
click at [742, 184] on icon "button" at bounding box center [745, 191] width 14 height 14
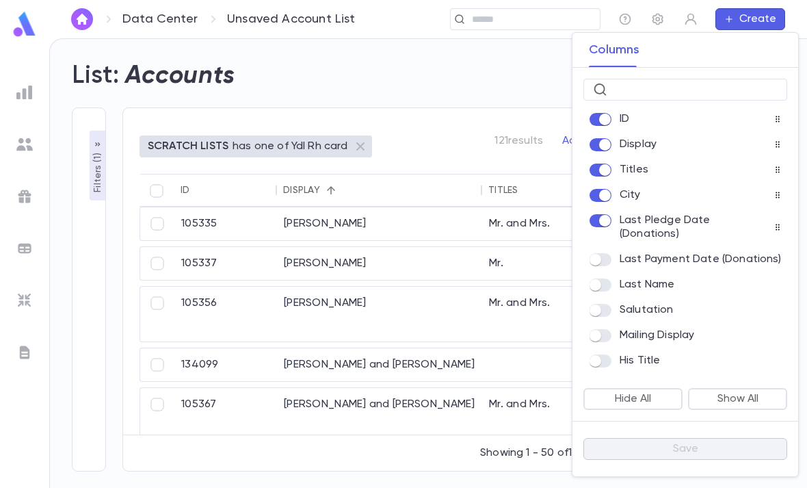
click at [475, 88] on div at bounding box center [403, 244] width 807 height 488
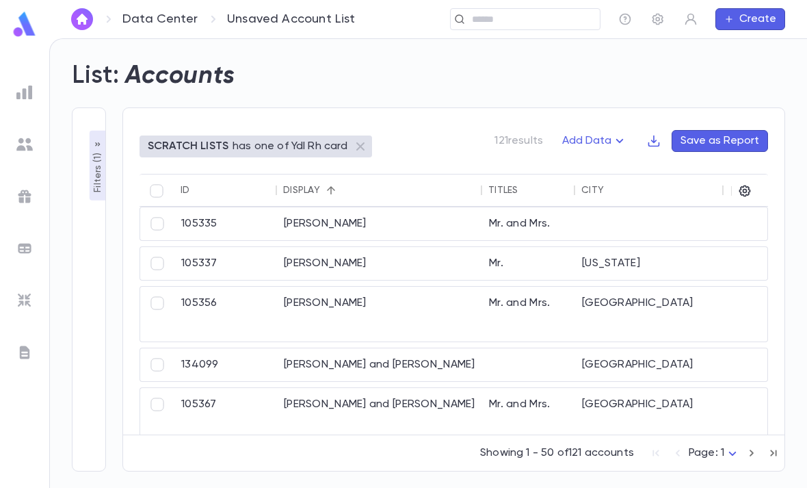
click at [649, 134] on icon "button" at bounding box center [654, 141] width 14 height 14
click at [699, 122] on li "Download CSV" at bounding box center [702, 124] width 99 height 22
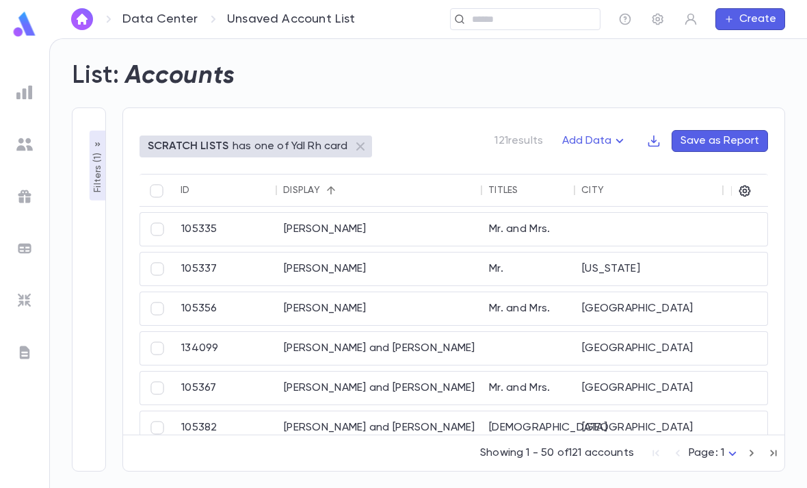
click at [661, 137] on icon "button" at bounding box center [654, 141] width 14 height 14
click at [725, 168] on li "Download CSV" at bounding box center [702, 168] width 99 height 22
click at [745, 190] on icon "button" at bounding box center [745, 191] width 14 height 14
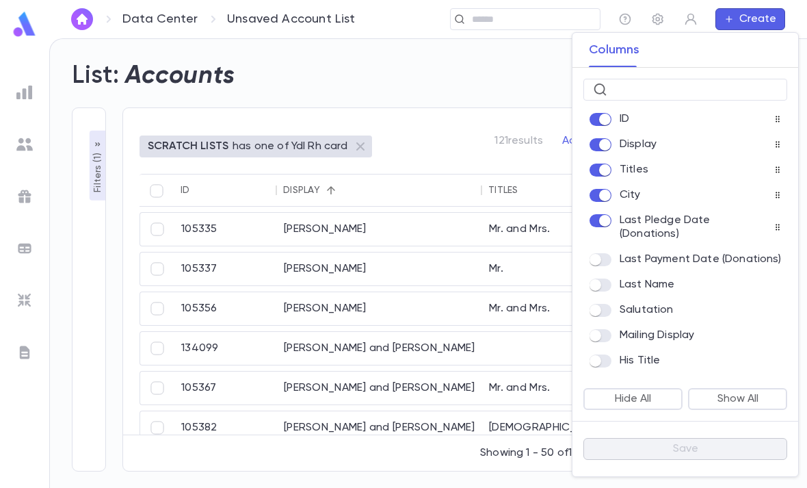
click at [668, 88] on input "text" at bounding box center [695, 89] width 165 height 21
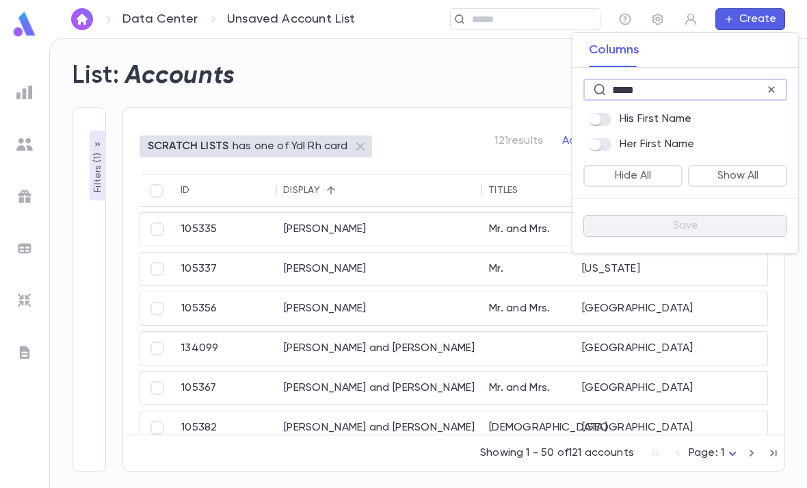
type input "*****"
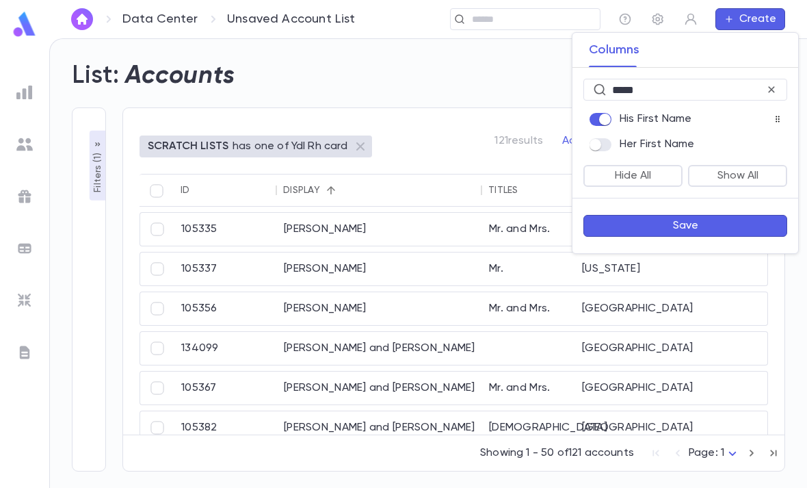
click at [711, 221] on button "Save" at bounding box center [686, 226] width 204 height 22
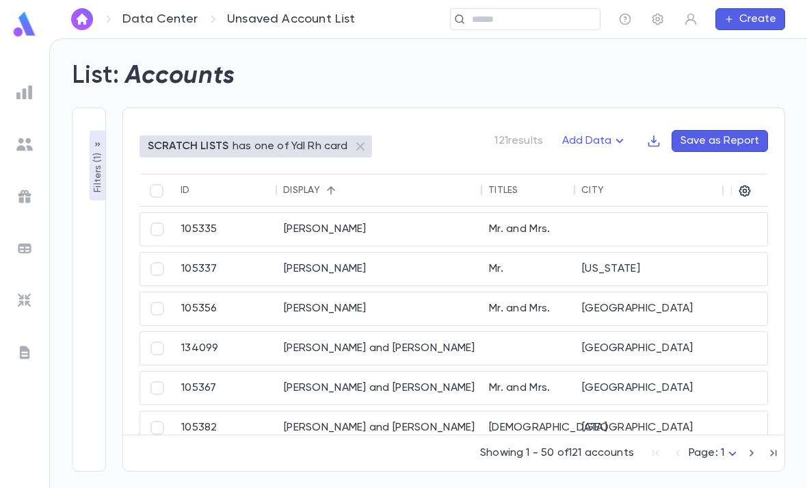
click at [656, 140] on icon "button" at bounding box center [655, 141] width 12 height 12
click at [725, 167] on li "Download CSV" at bounding box center [702, 168] width 99 height 22
